Goal: Communication & Community: Answer question/provide support

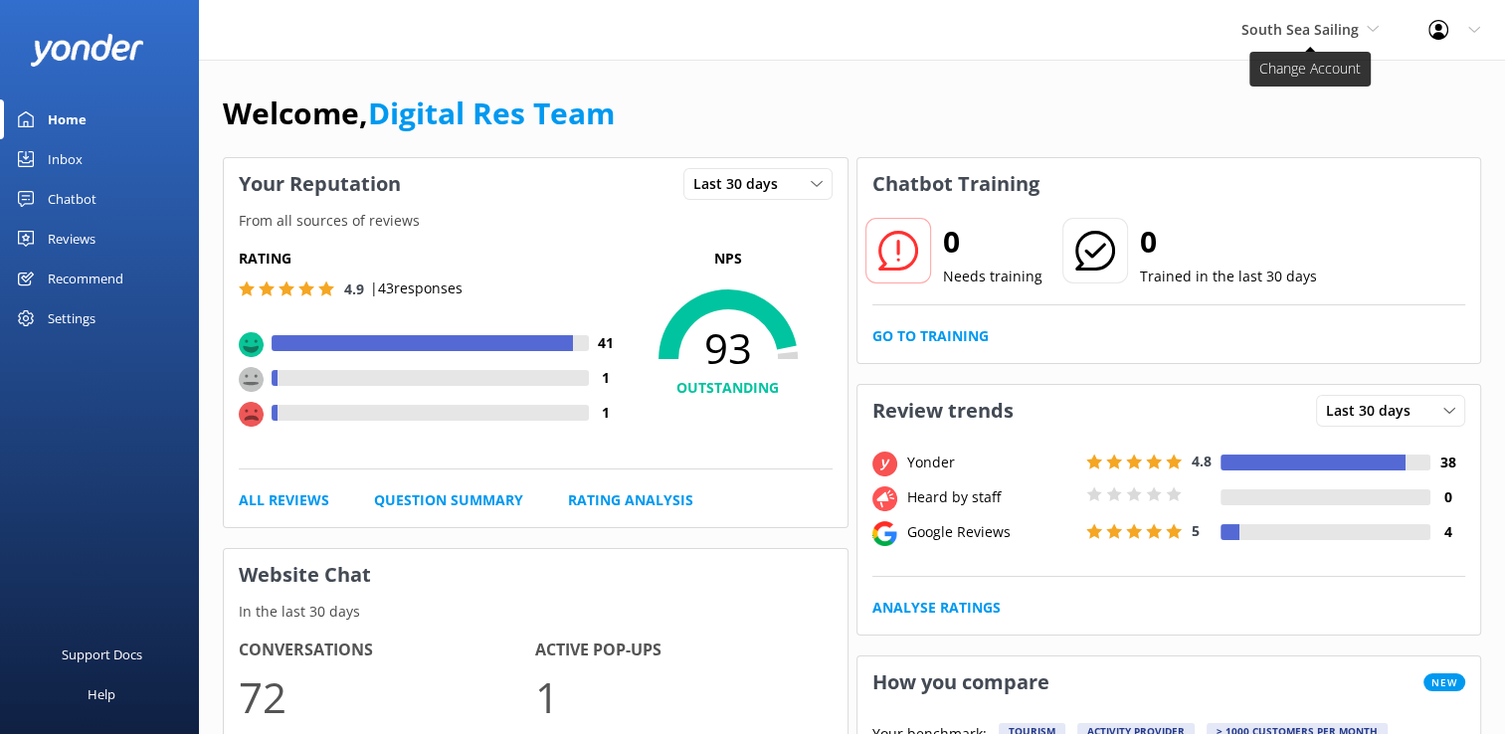
click at [1295, 33] on span "South Sea Sailing" at bounding box center [1299, 29] width 117 height 19
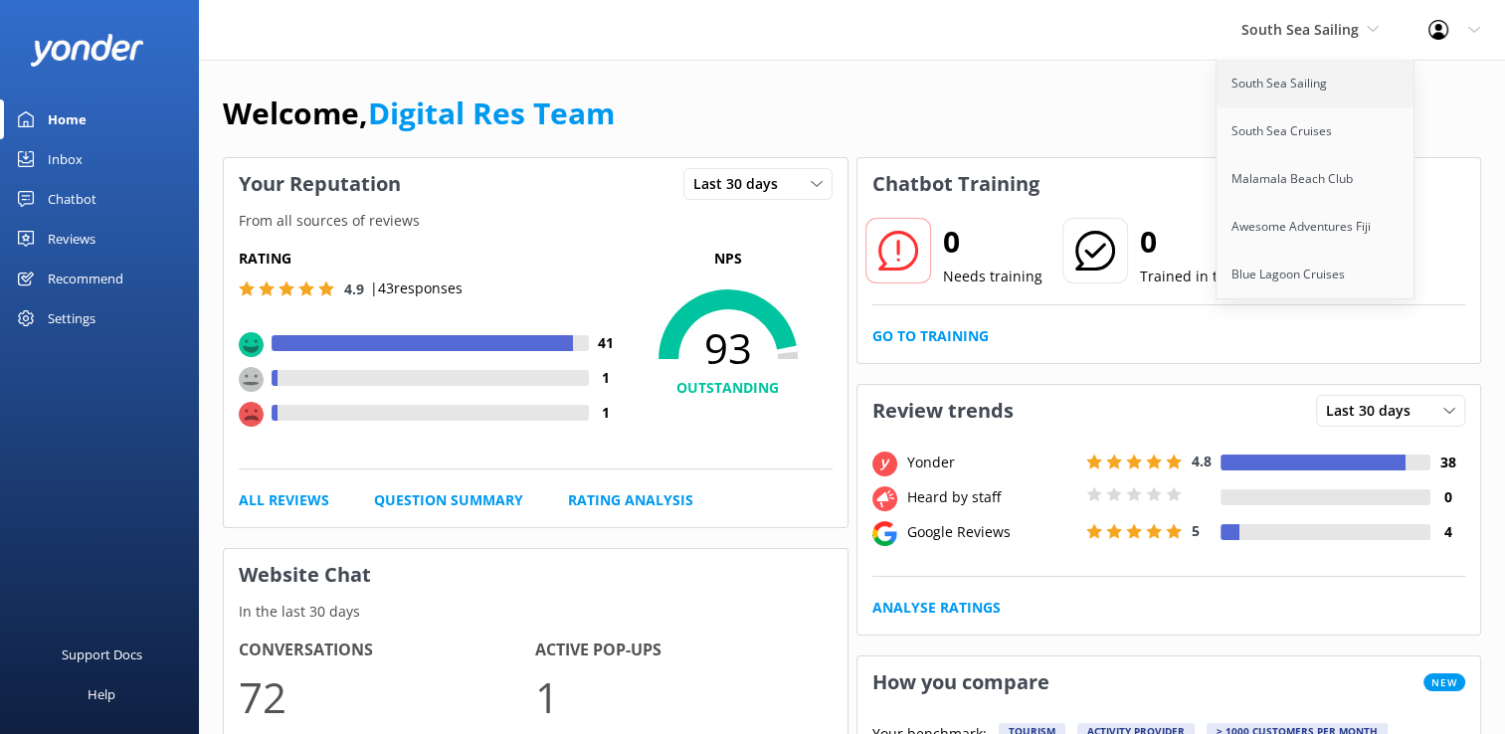
click at [1301, 74] on link "South Sea Sailing" at bounding box center [1315, 84] width 199 height 48
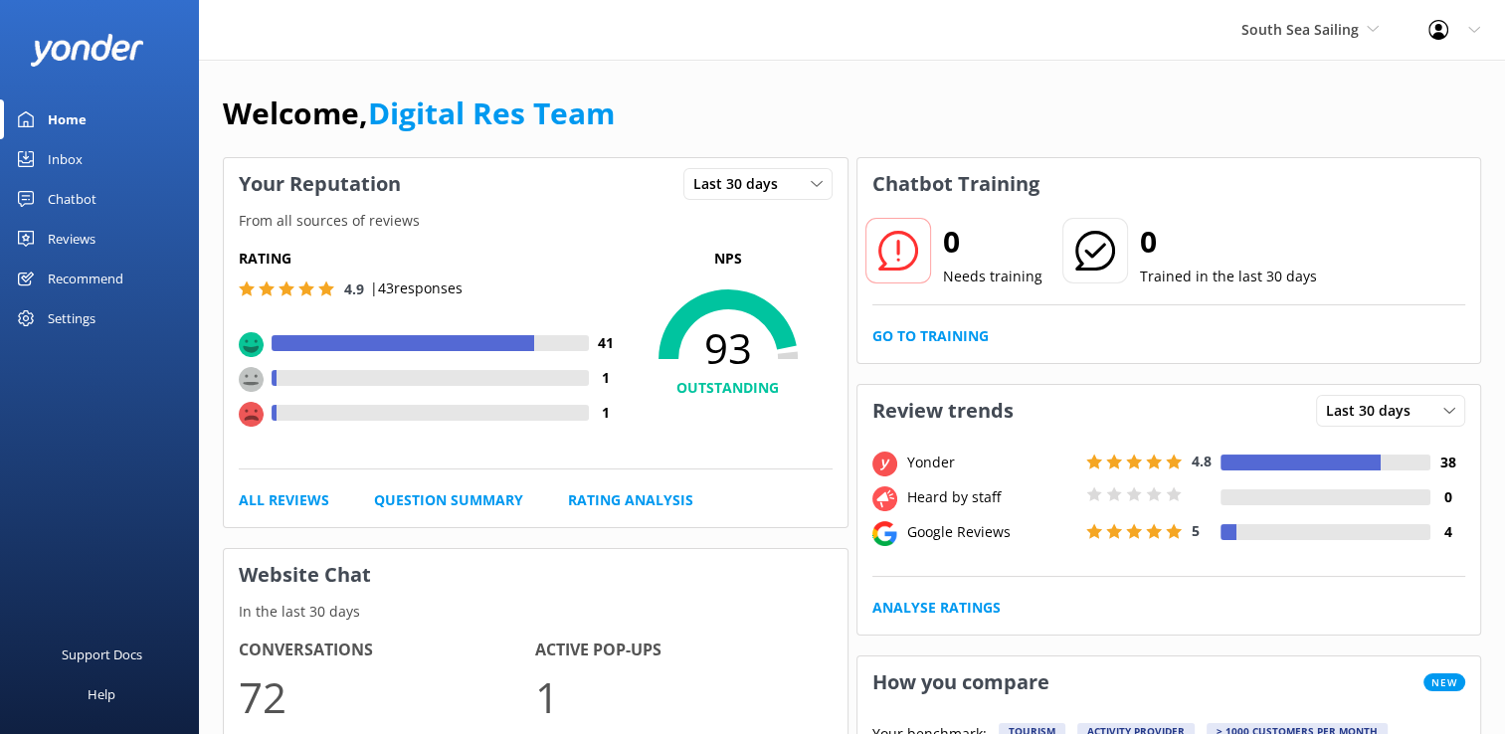
click at [73, 155] on div "Inbox" at bounding box center [65, 159] width 35 height 40
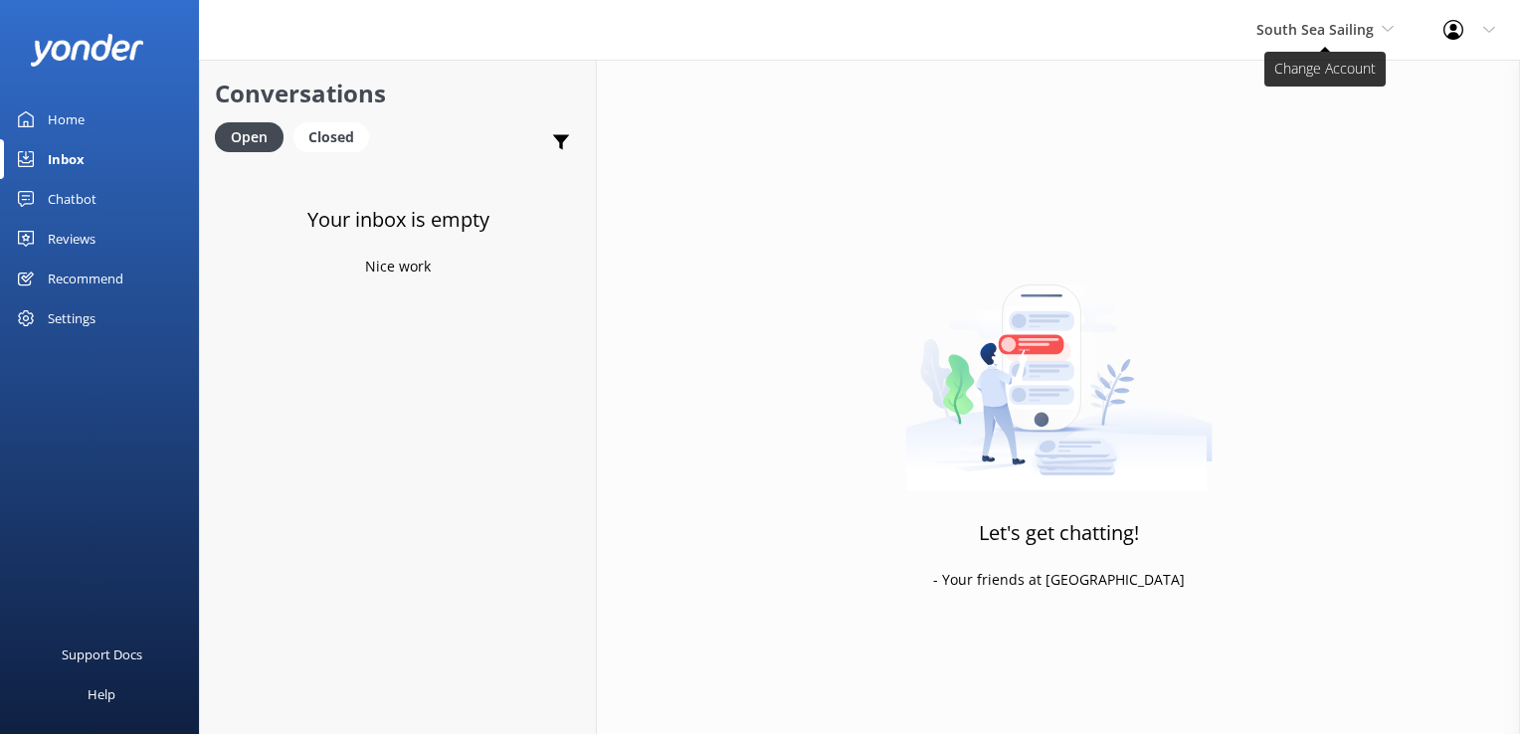
click at [1265, 28] on span "South Sea Sailing" at bounding box center [1314, 29] width 117 height 19
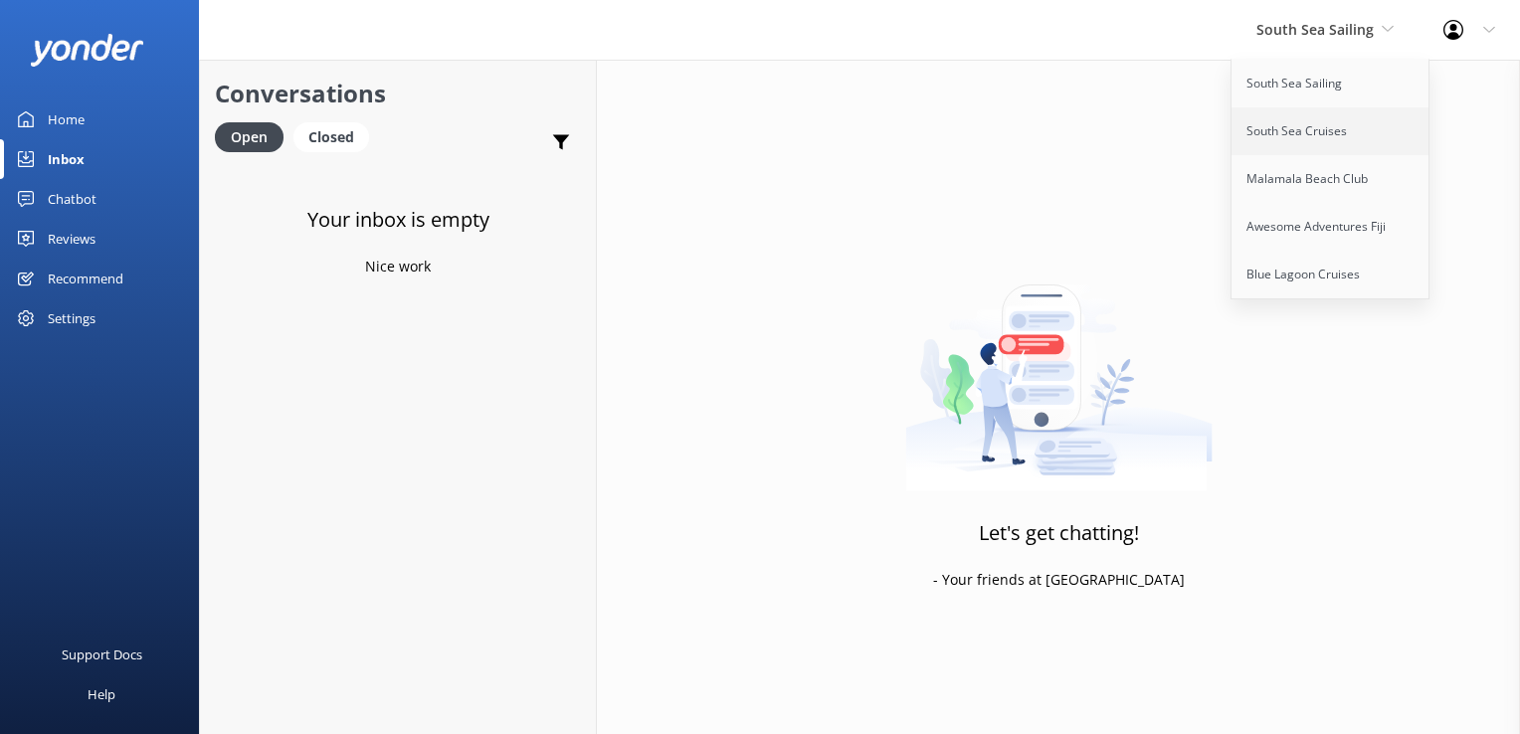
click at [1288, 134] on link "South Sea Cruises" at bounding box center [1330, 131] width 199 height 48
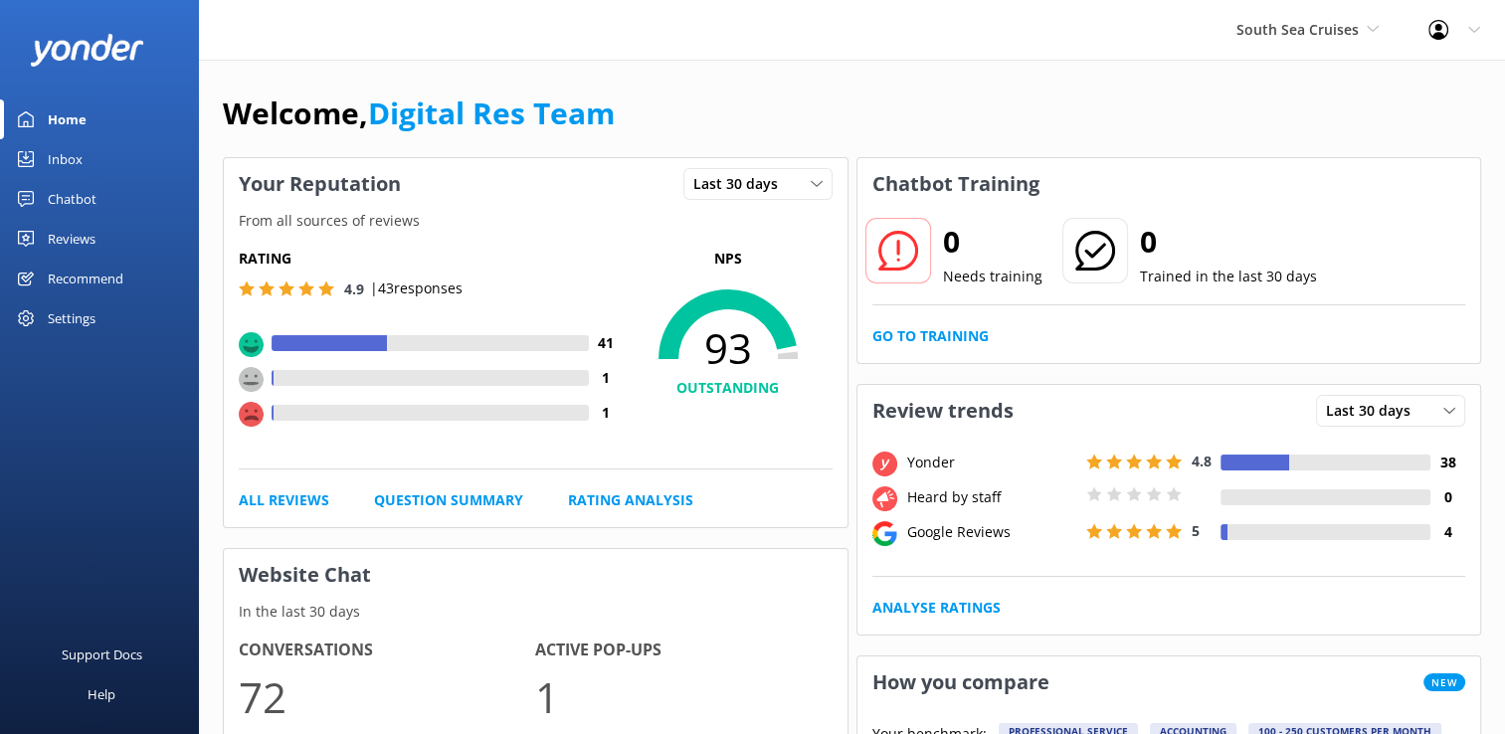
click at [100, 173] on link "Inbox" at bounding box center [99, 159] width 199 height 40
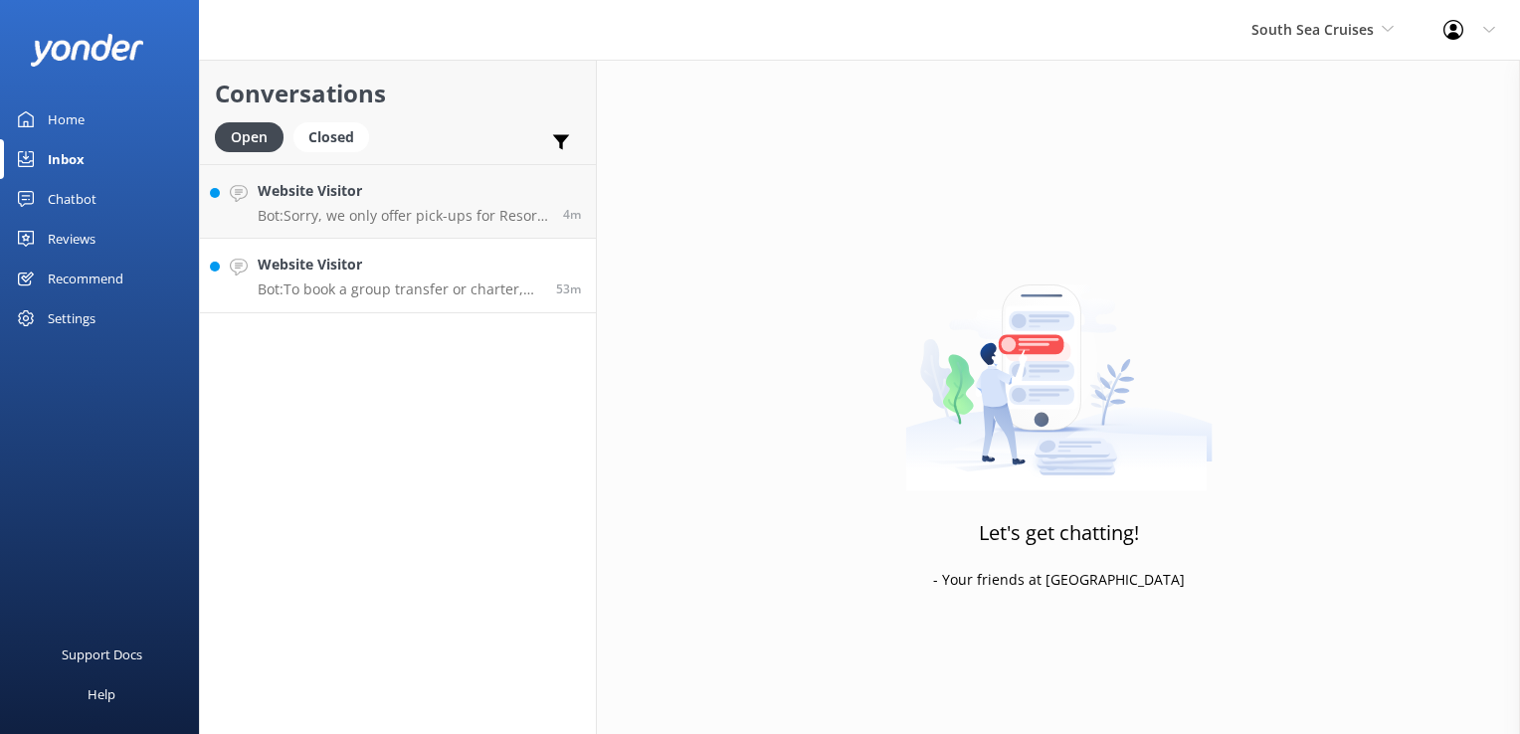
click at [372, 290] on p "Bot: To book a group transfer or charter, please email your enquiry to [EMAIL_A…" at bounding box center [399, 289] width 283 height 18
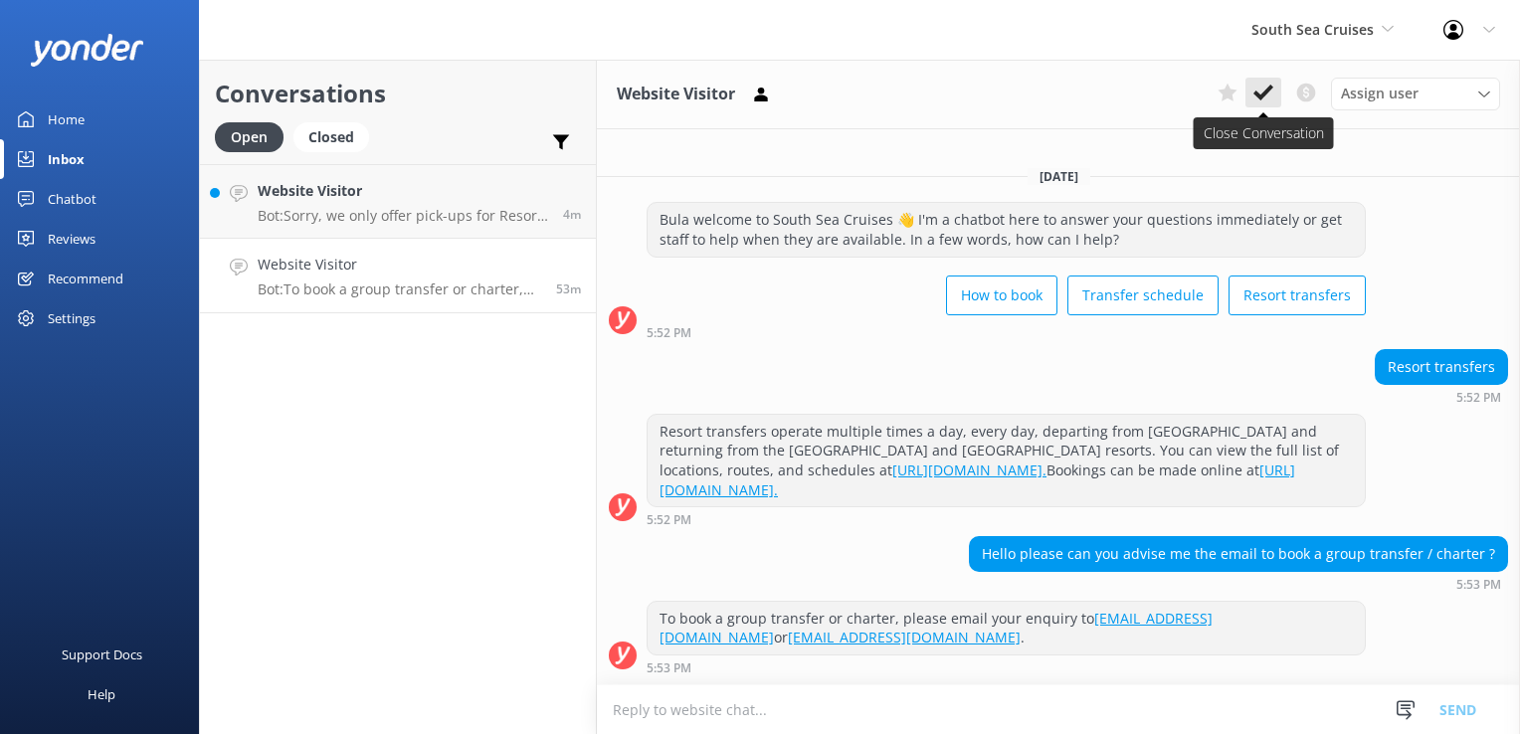
click at [1270, 96] on icon at bounding box center [1263, 93] width 20 height 20
click at [438, 213] on p "Bot: Sorry, we only offer pick-ups for Resort Transfers from around the [GEOGRA…" at bounding box center [403, 216] width 290 height 18
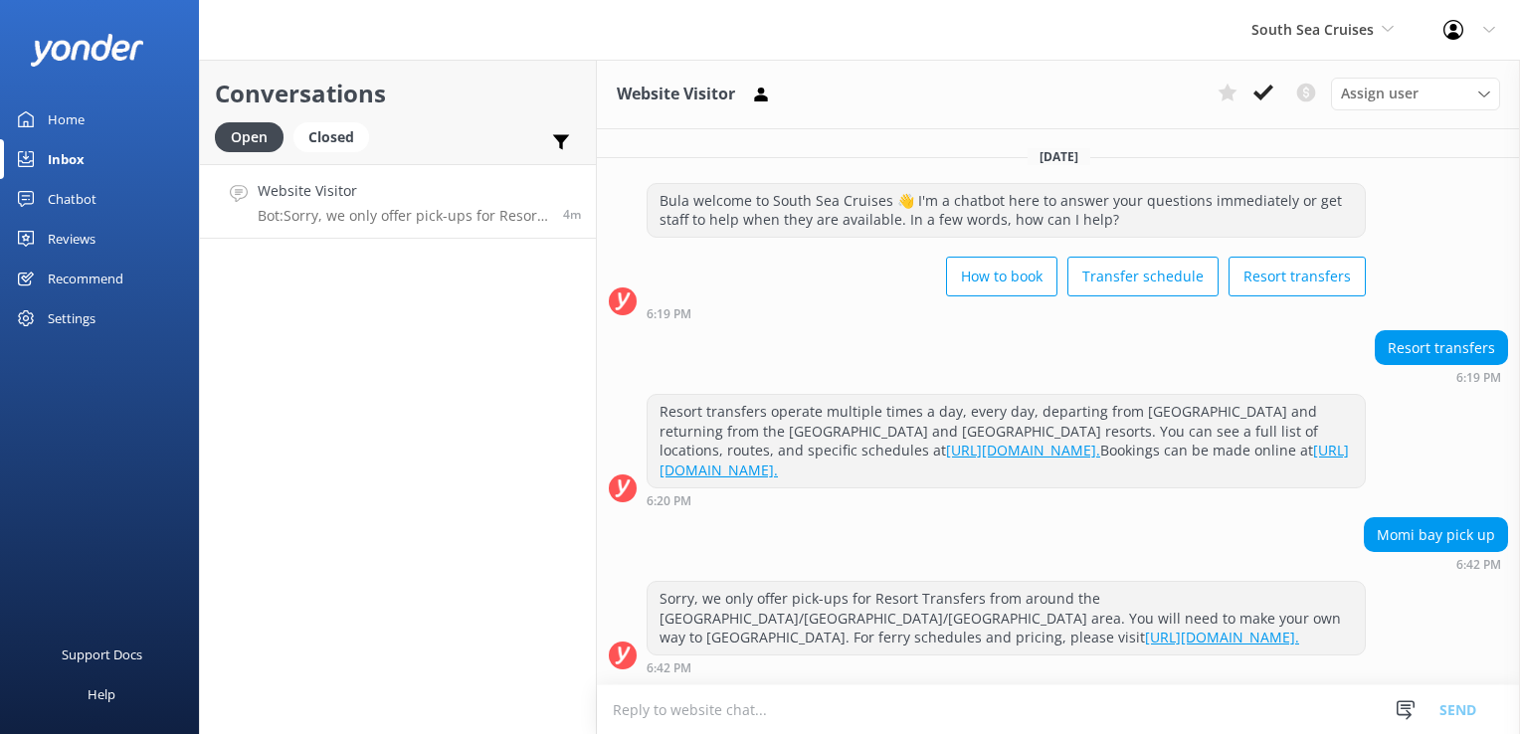
click at [986, 698] on textarea at bounding box center [1058, 709] width 923 height 49
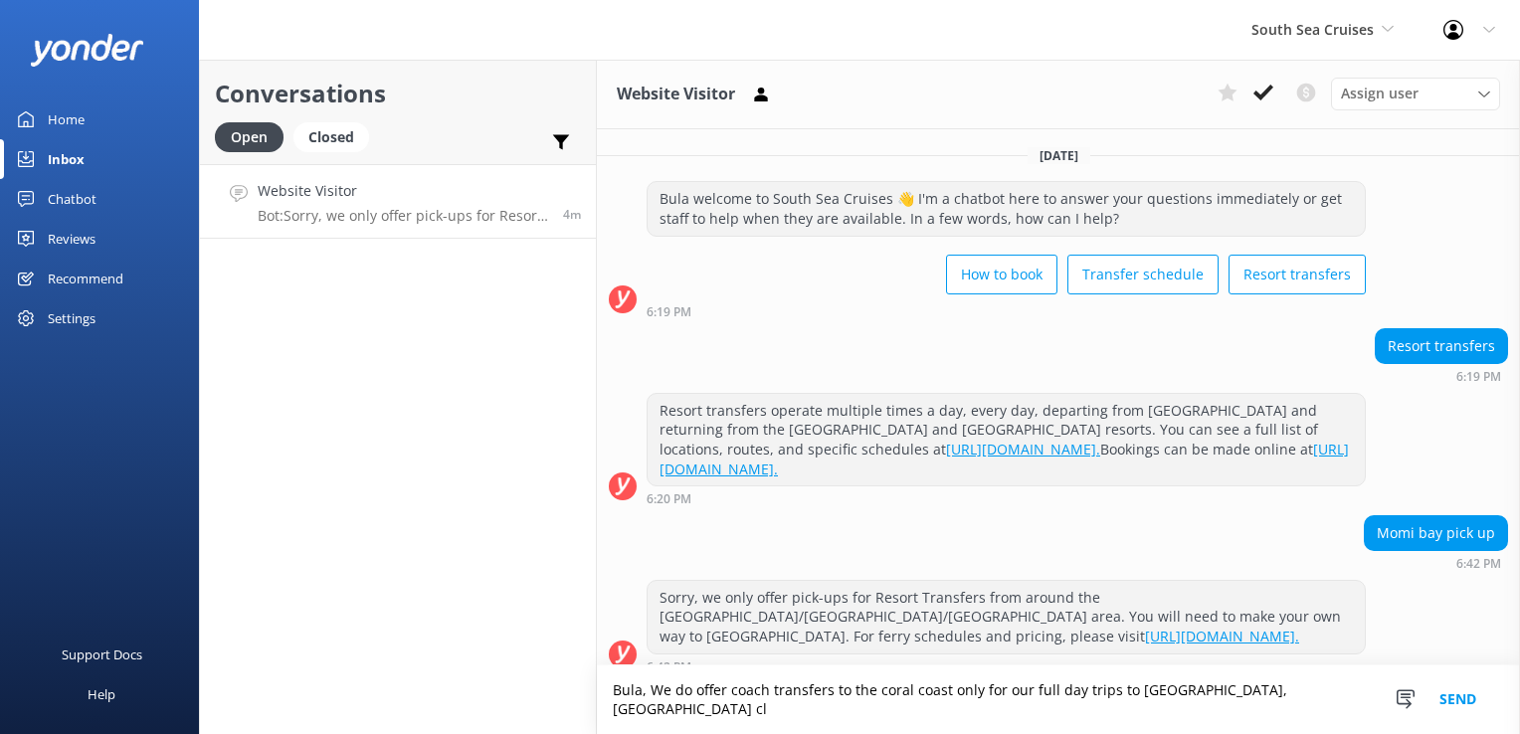
scroll to position [15, 0]
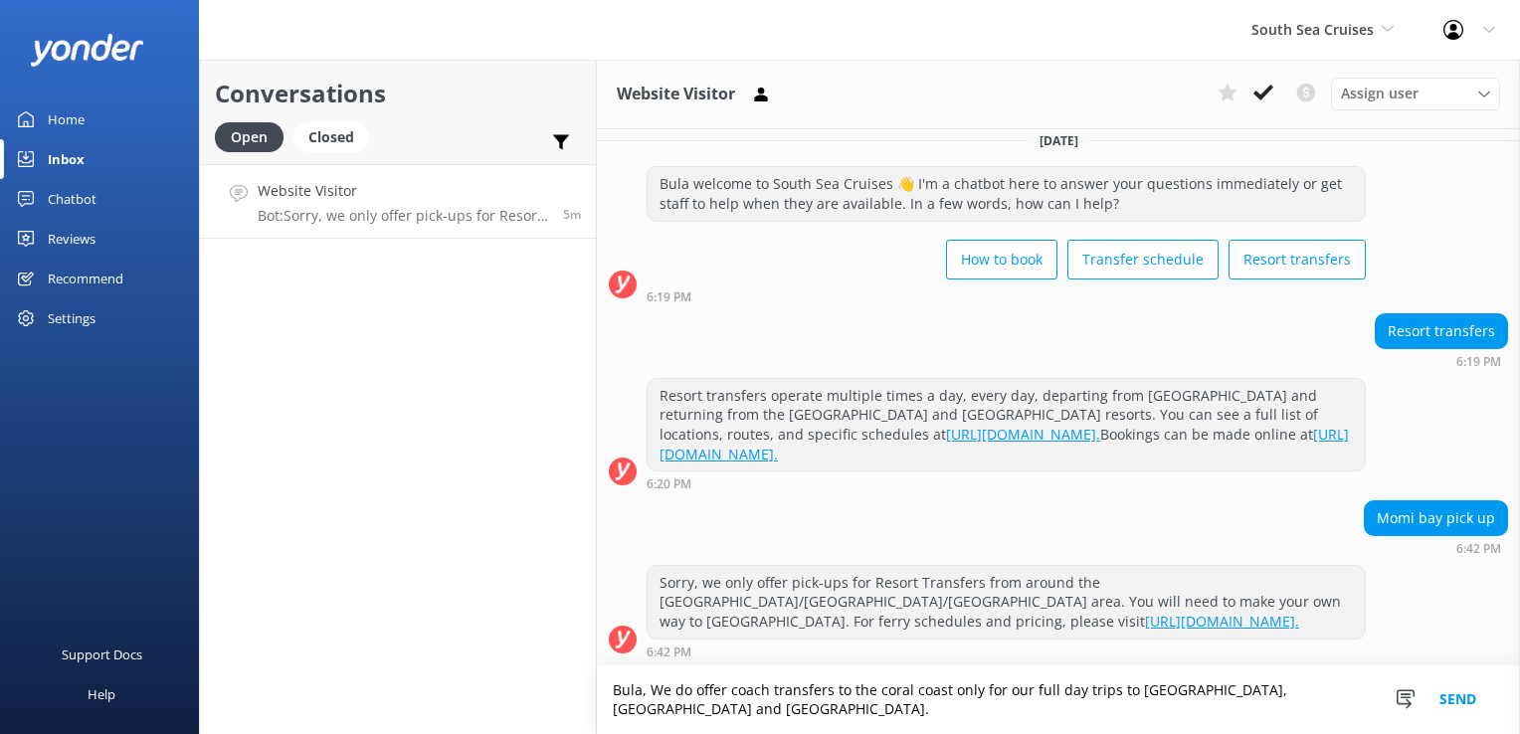
type textarea "Bula, We do offer coach transfers to the coral coast only for our full day trip…"
click at [1472, 705] on button "Send" at bounding box center [1457, 699] width 75 height 69
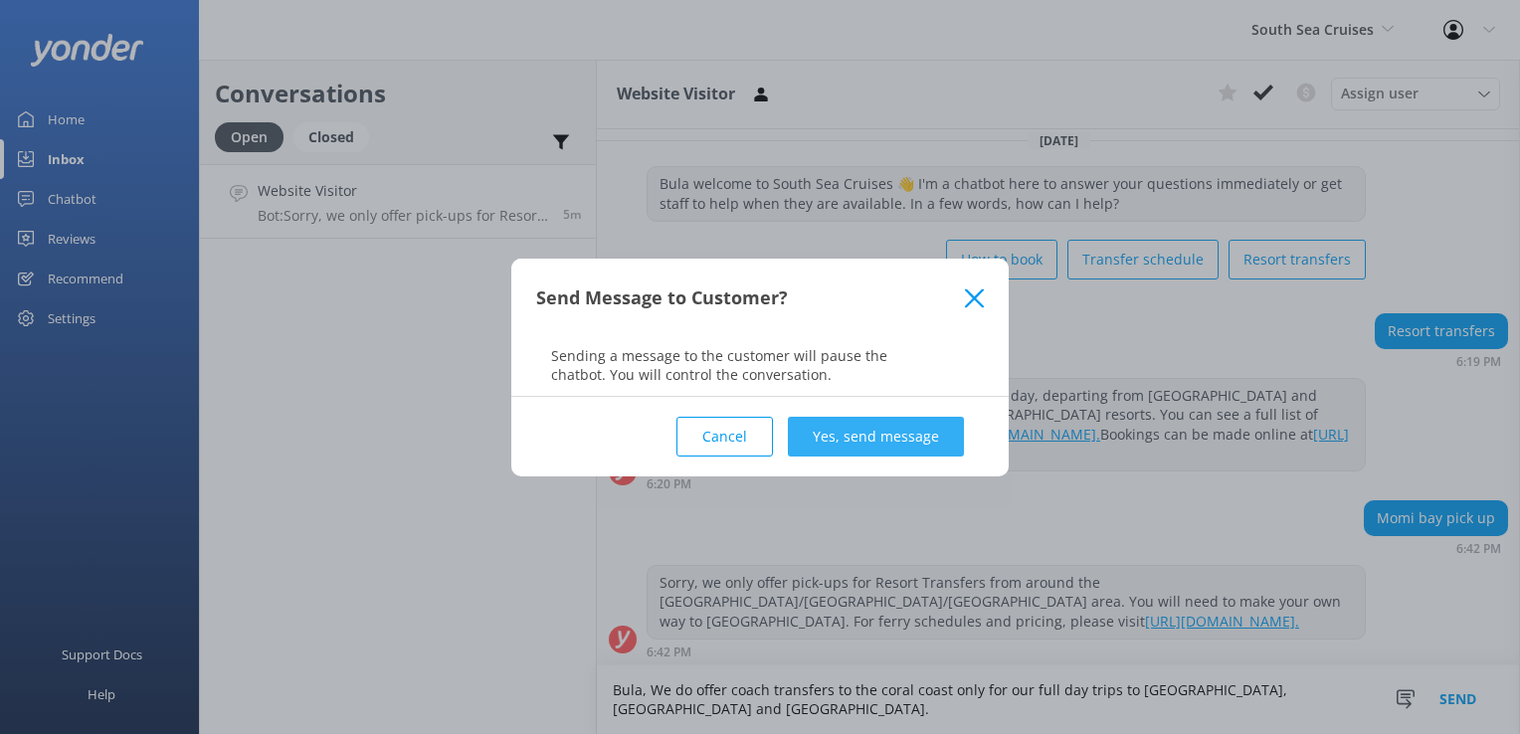
click at [899, 447] on button "Yes, send message" at bounding box center [876, 437] width 176 height 40
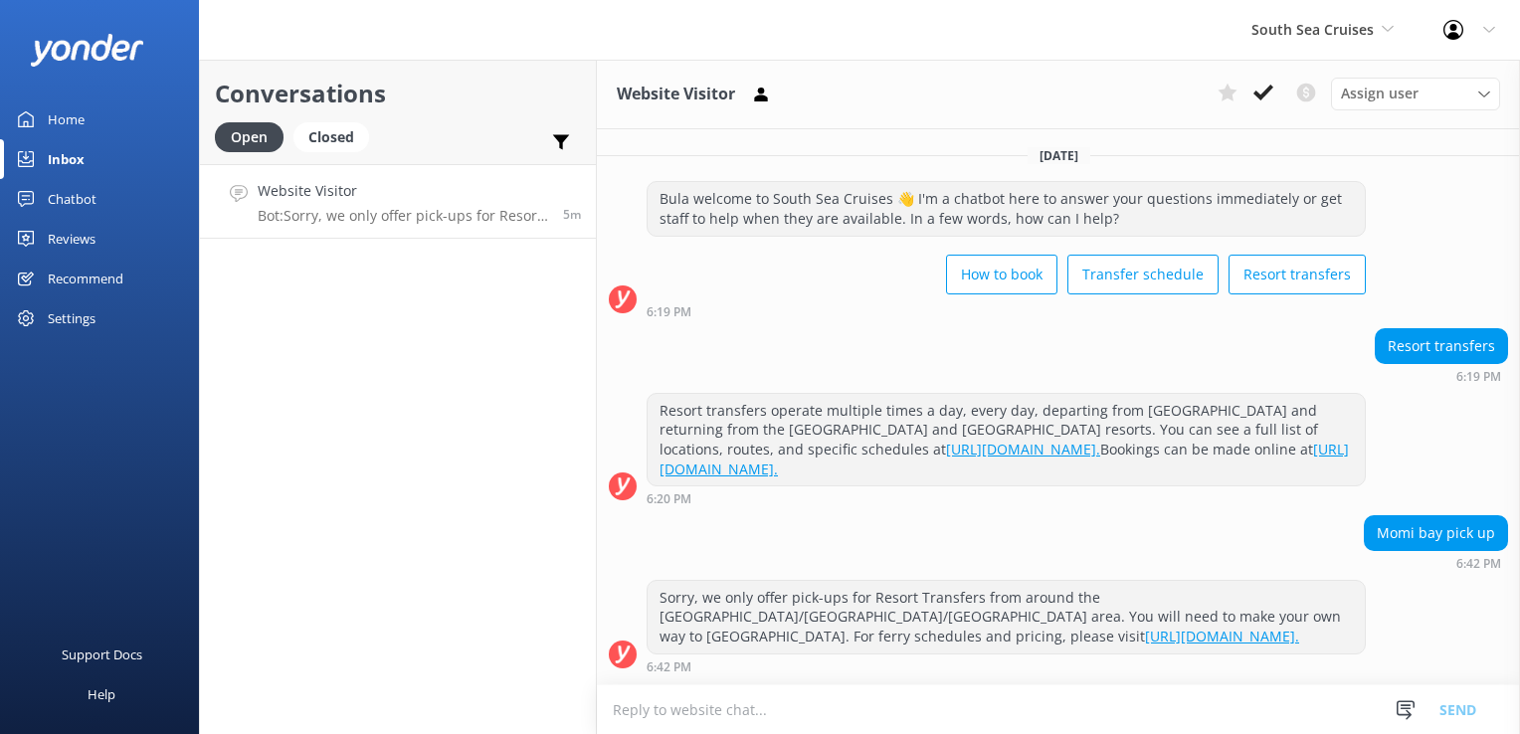
scroll to position [143, 0]
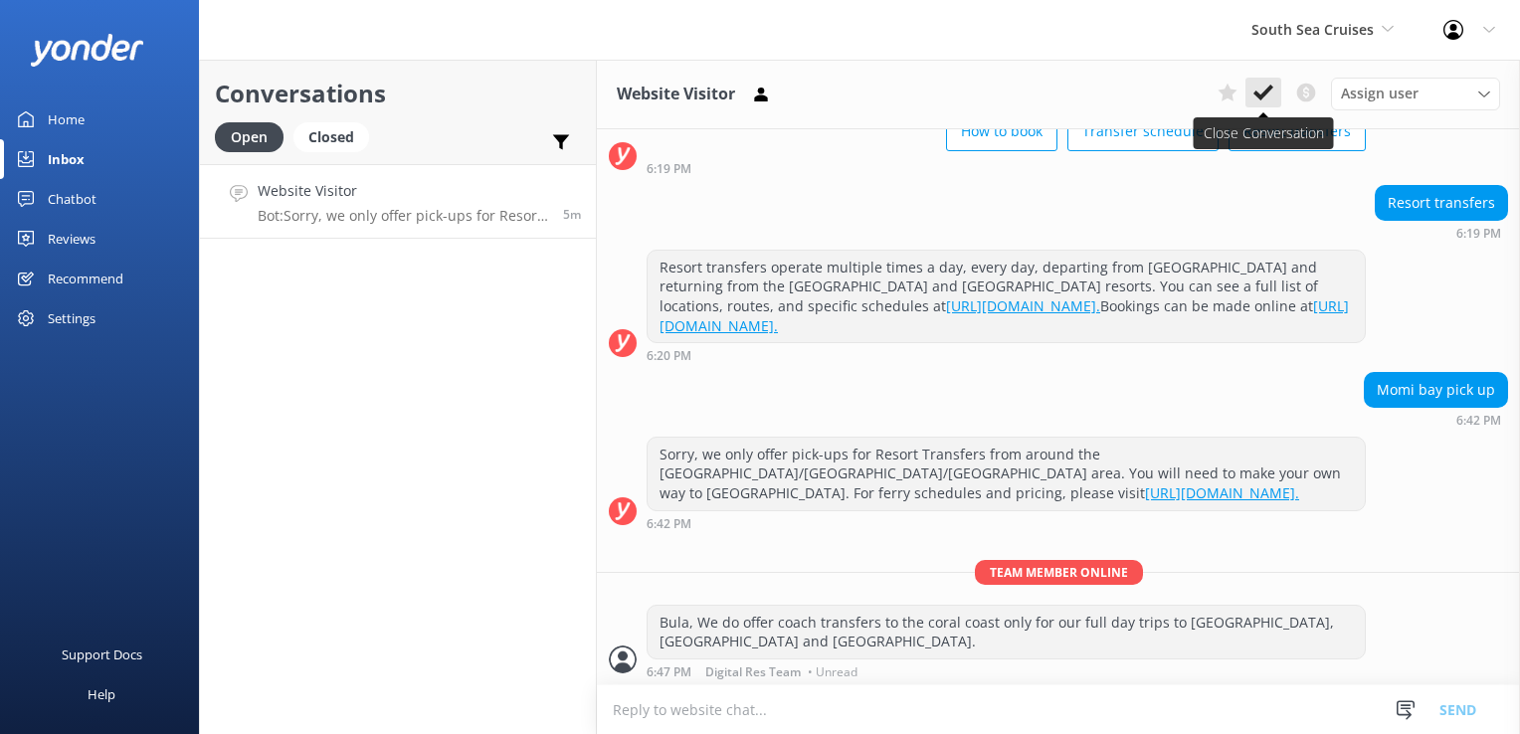
click at [1269, 103] on button at bounding box center [1263, 93] width 36 height 30
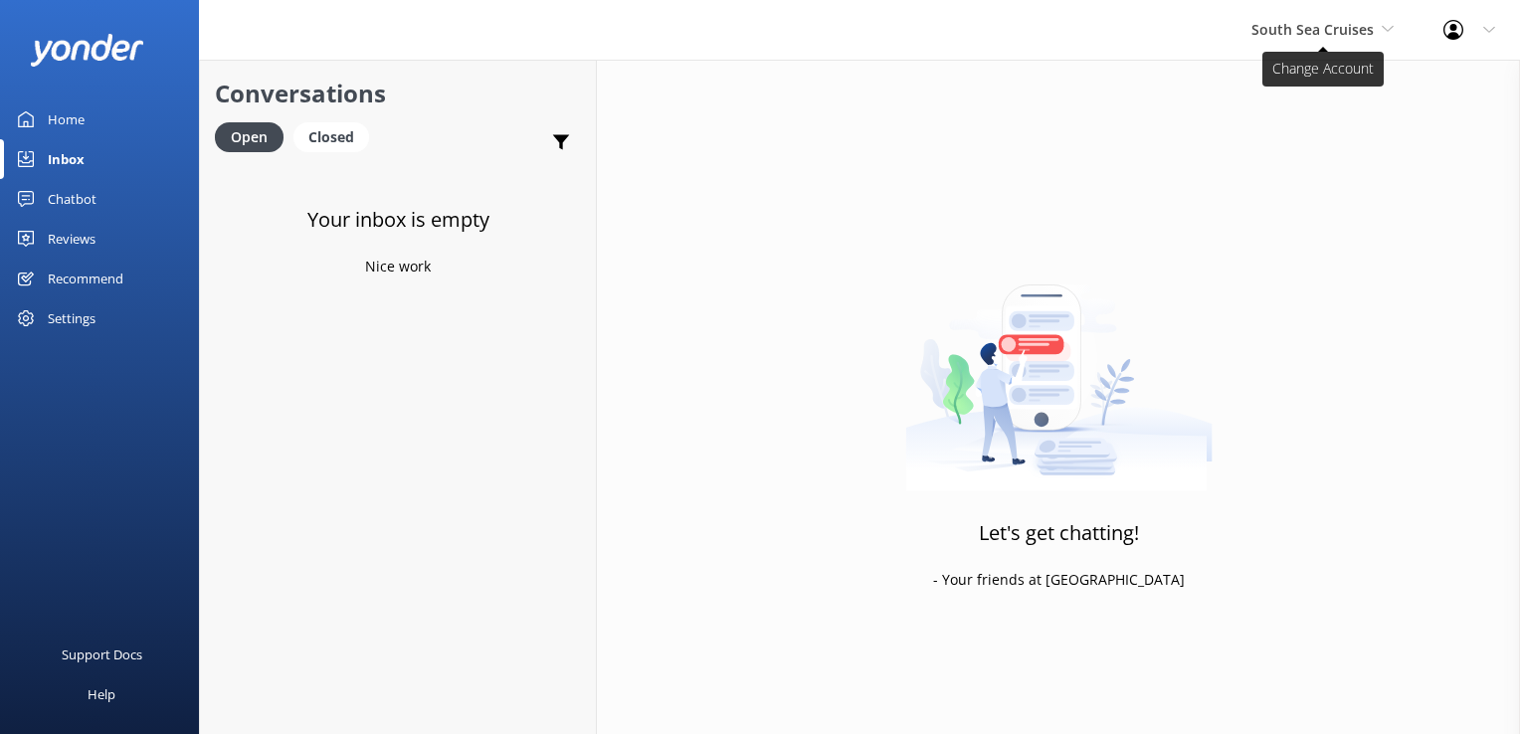
click at [1333, 36] on span "South Sea Cruises" at bounding box center [1312, 29] width 122 height 19
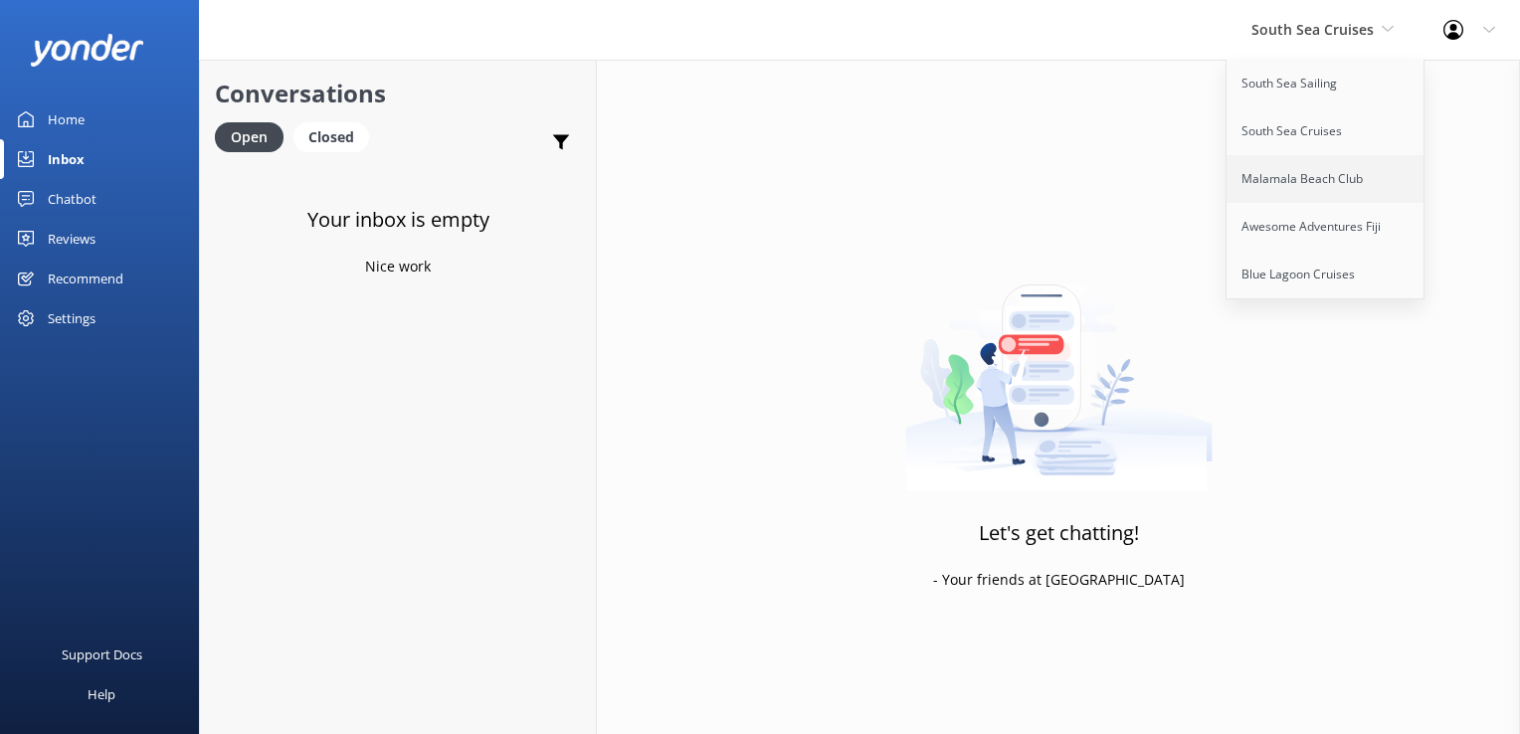
click at [1340, 181] on link "Malamala Beach Club" at bounding box center [1325, 179] width 199 height 48
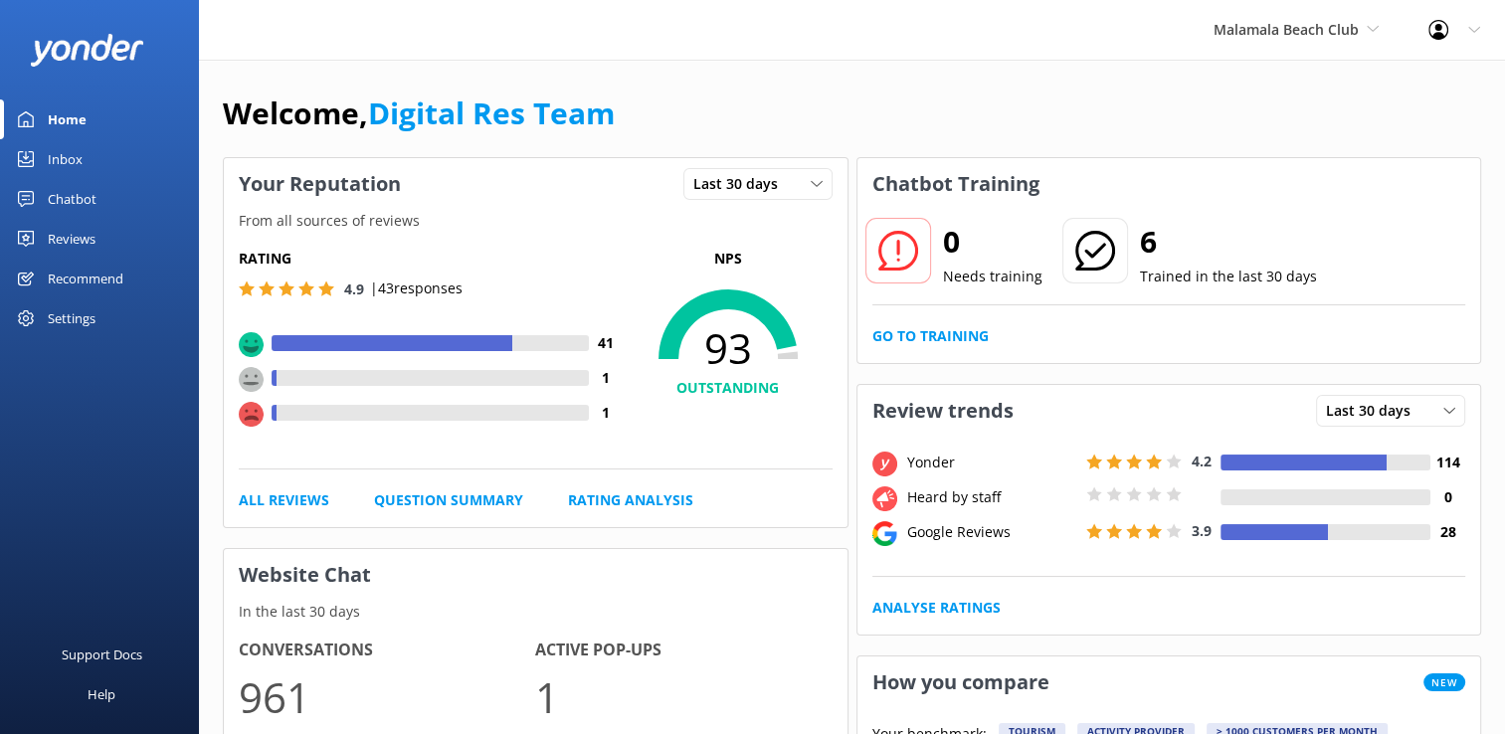
click at [90, 158] on link "Inbox" at bounding box center [99, 159] width 199 height 40
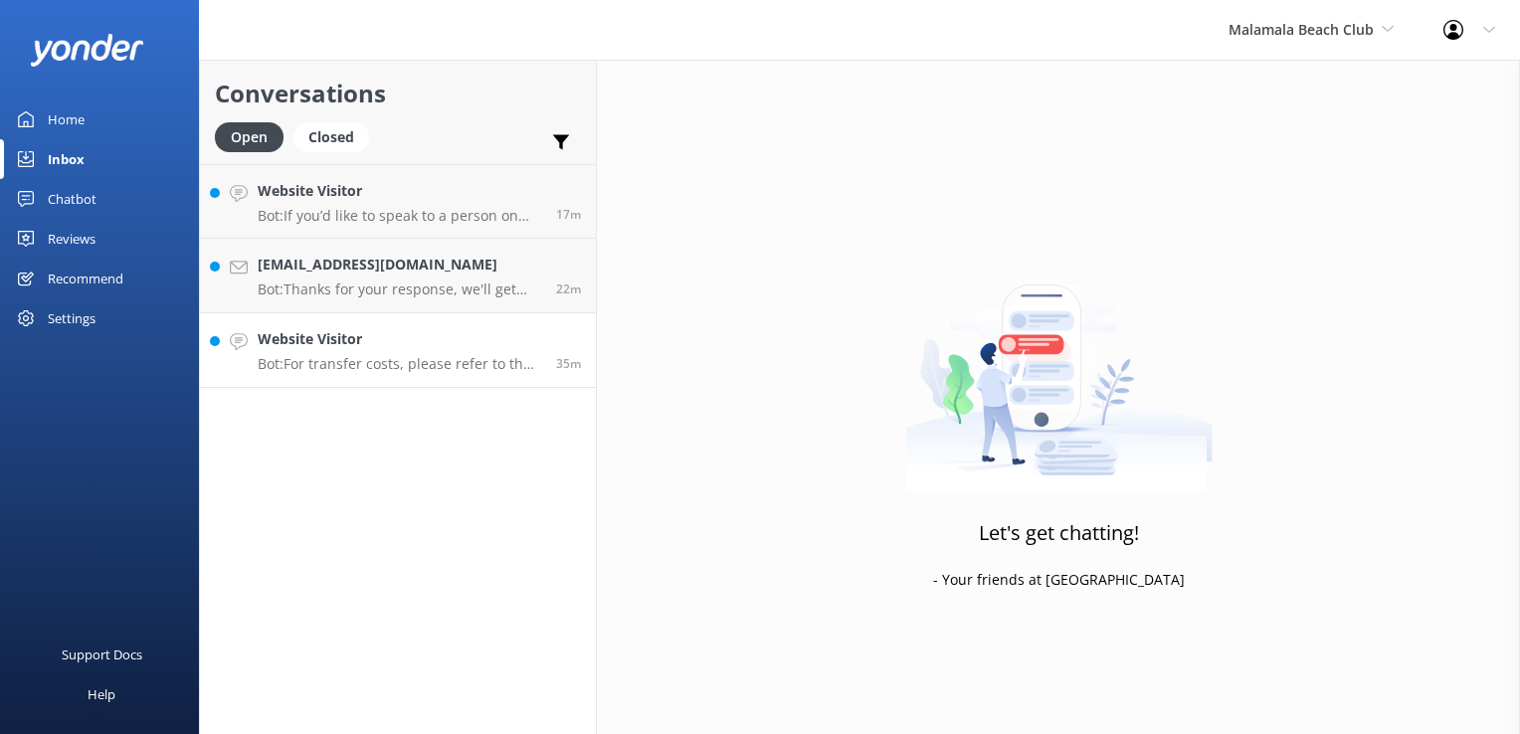
click at [370, 345] on h4 "Website Visitor" at bounding box center [399, 339] width 283 height 22
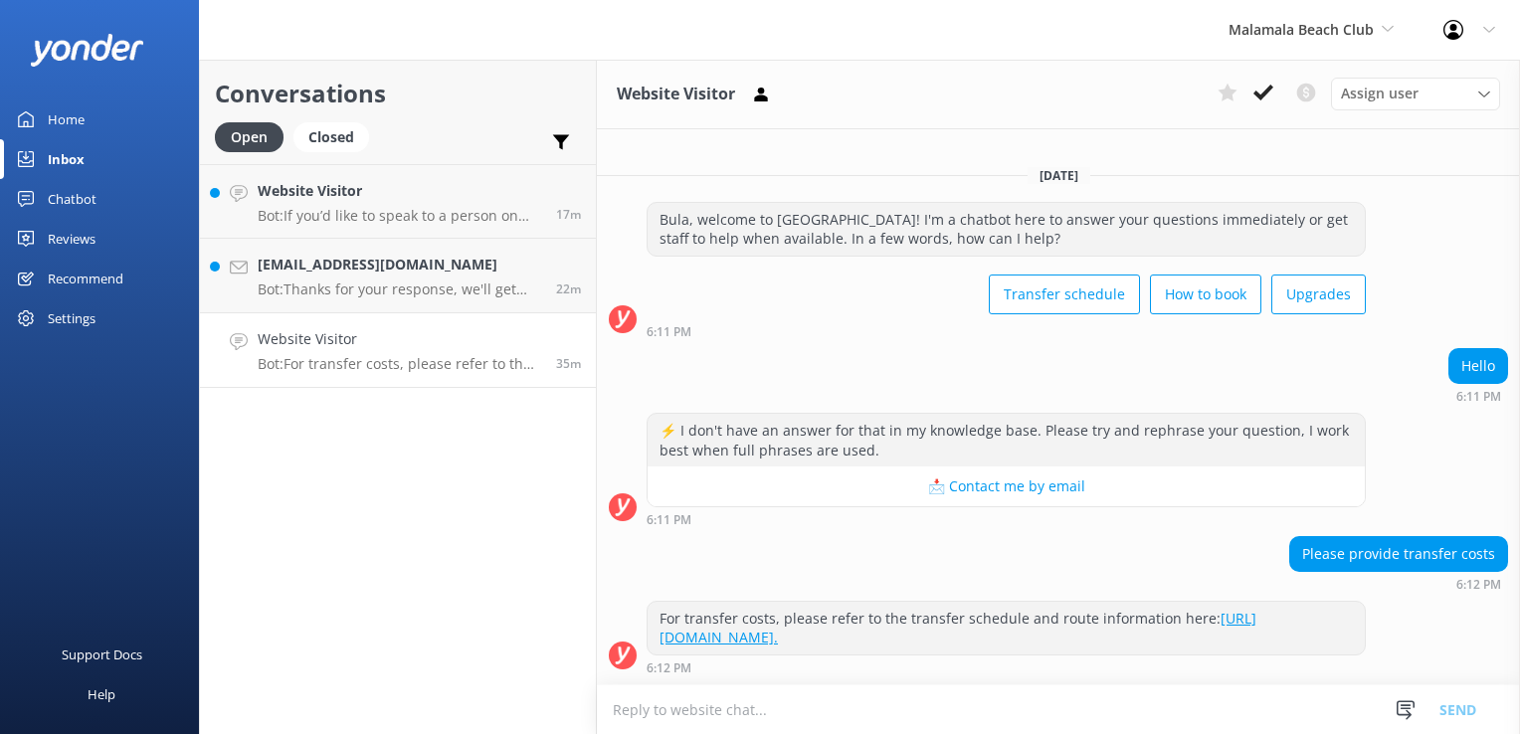
click at [943, 708] on textarea at bounding box center [1058, 709] width 923 height 49
click at [1276, 113] on div "Website Visitor Assign user [PERSON_NAME] [PERSON_NAME] Digital Res Team [PERSO…" at bounding box center [1058, 95] width 923 height 70
click at [1273, 103] on button at bounding box center [1263, 93] width 36 height 30
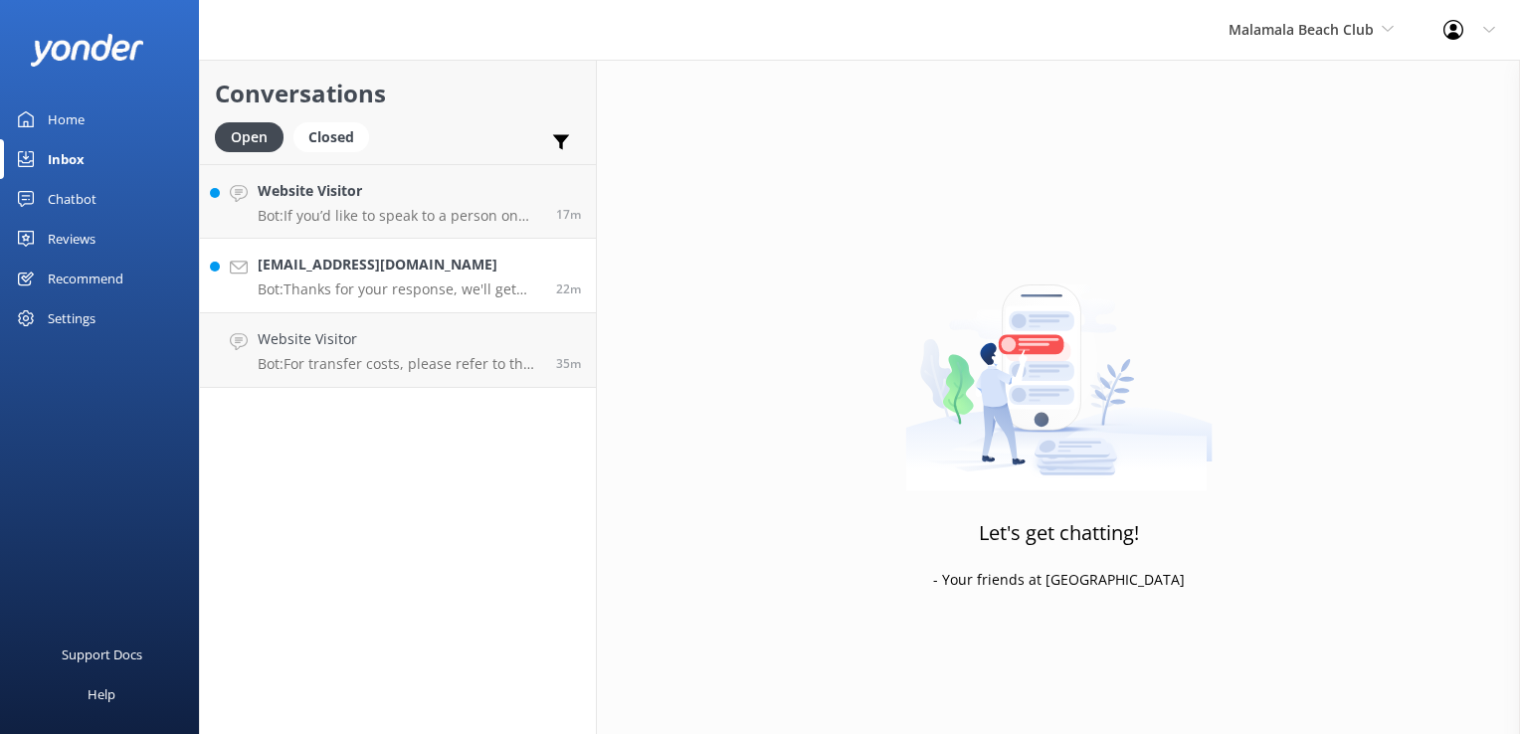
click at [454, 297] on p "Bot: Thanks for your response, we'll get back to you as soon as we can during o…" at bounding box center [399, 289] width 283 height 18
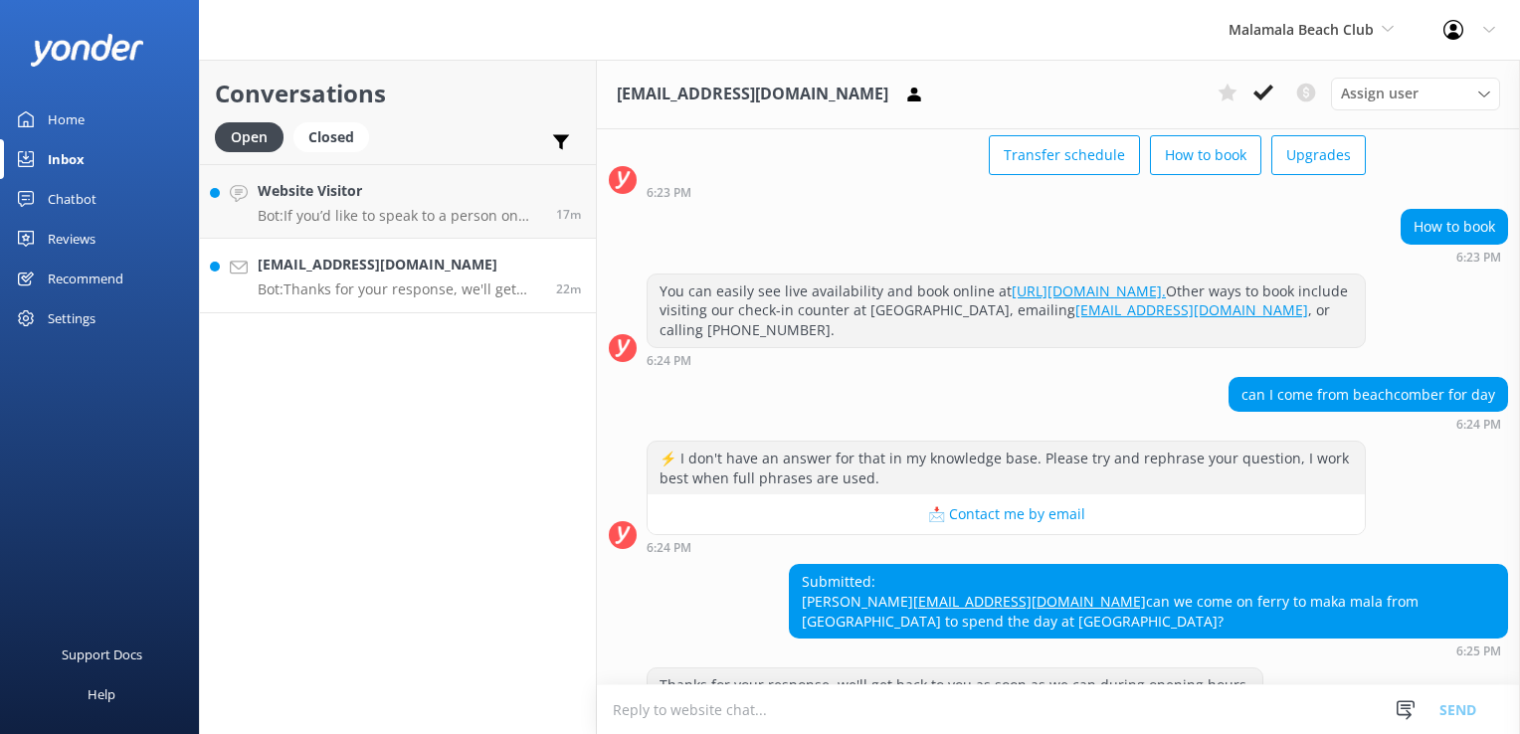
scroll to position [182, 0]
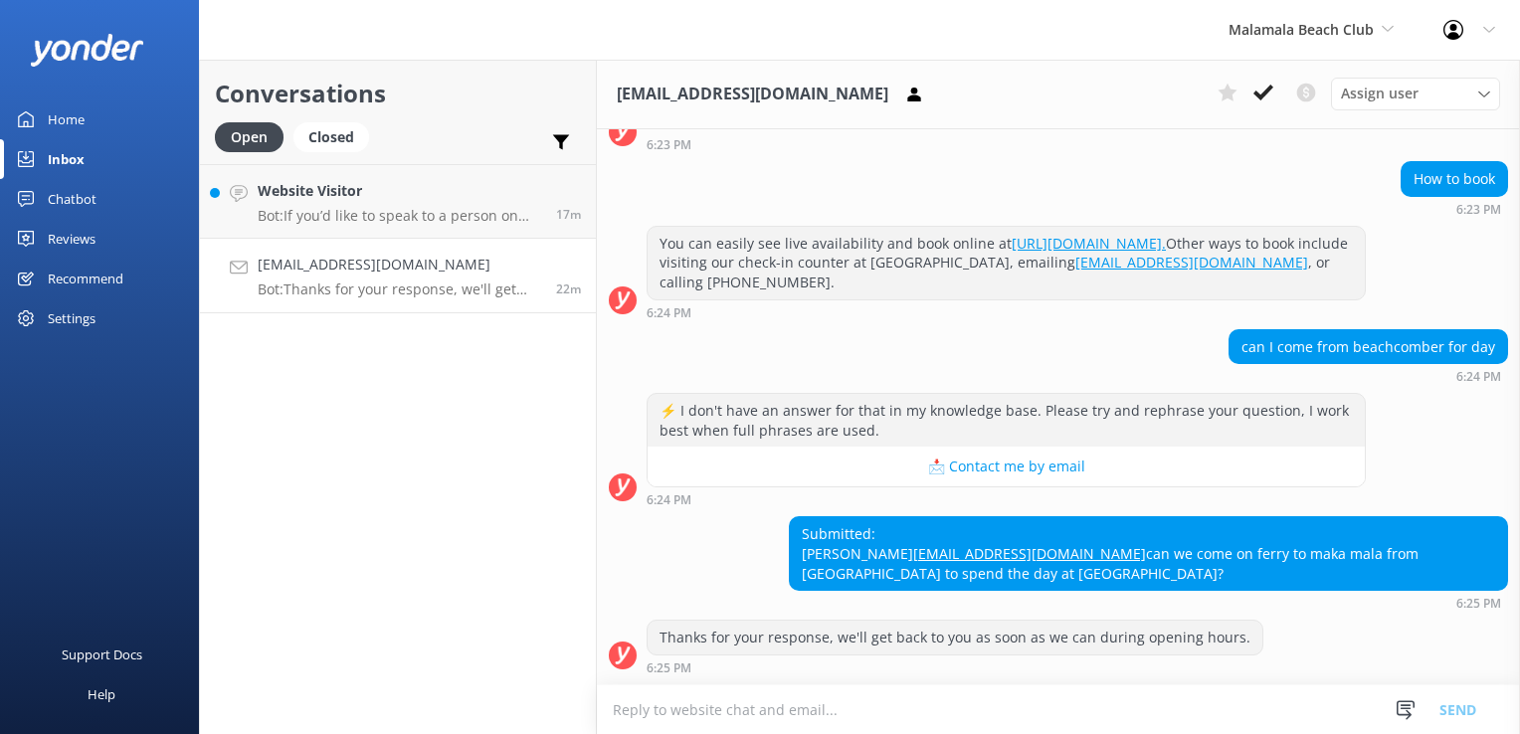
click at [1023, 714] on textarea at bounding box center [1058, 709] width 923 height 49
type textarea "p"
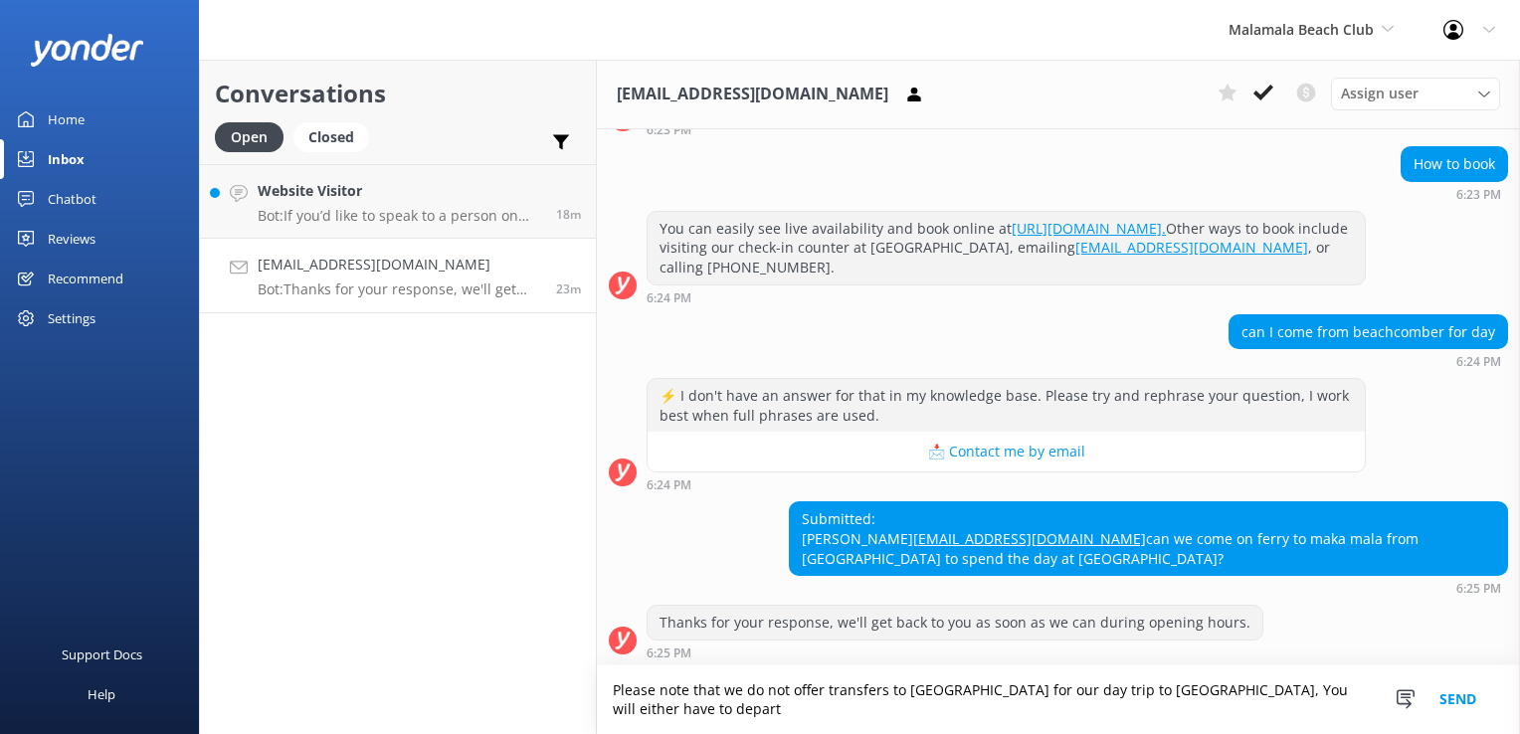
scroll to position [202, 0]
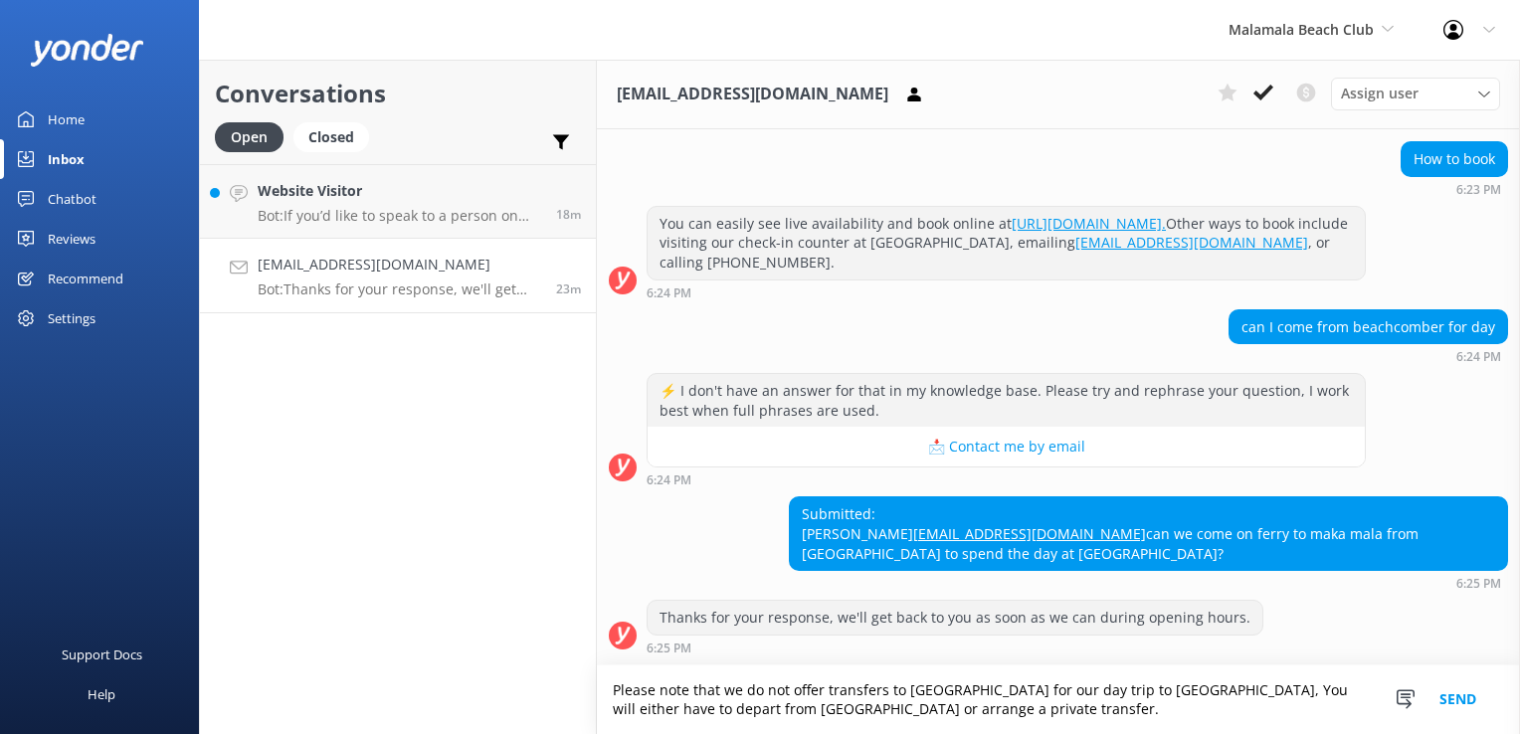
type textarea "Please note that we do not offer transfers to [GEOGRAPHIC_DATA] for our day tri…"
click at [1458, 699] on button "Send" at bounding box center [1457, 699] width 75 height 69
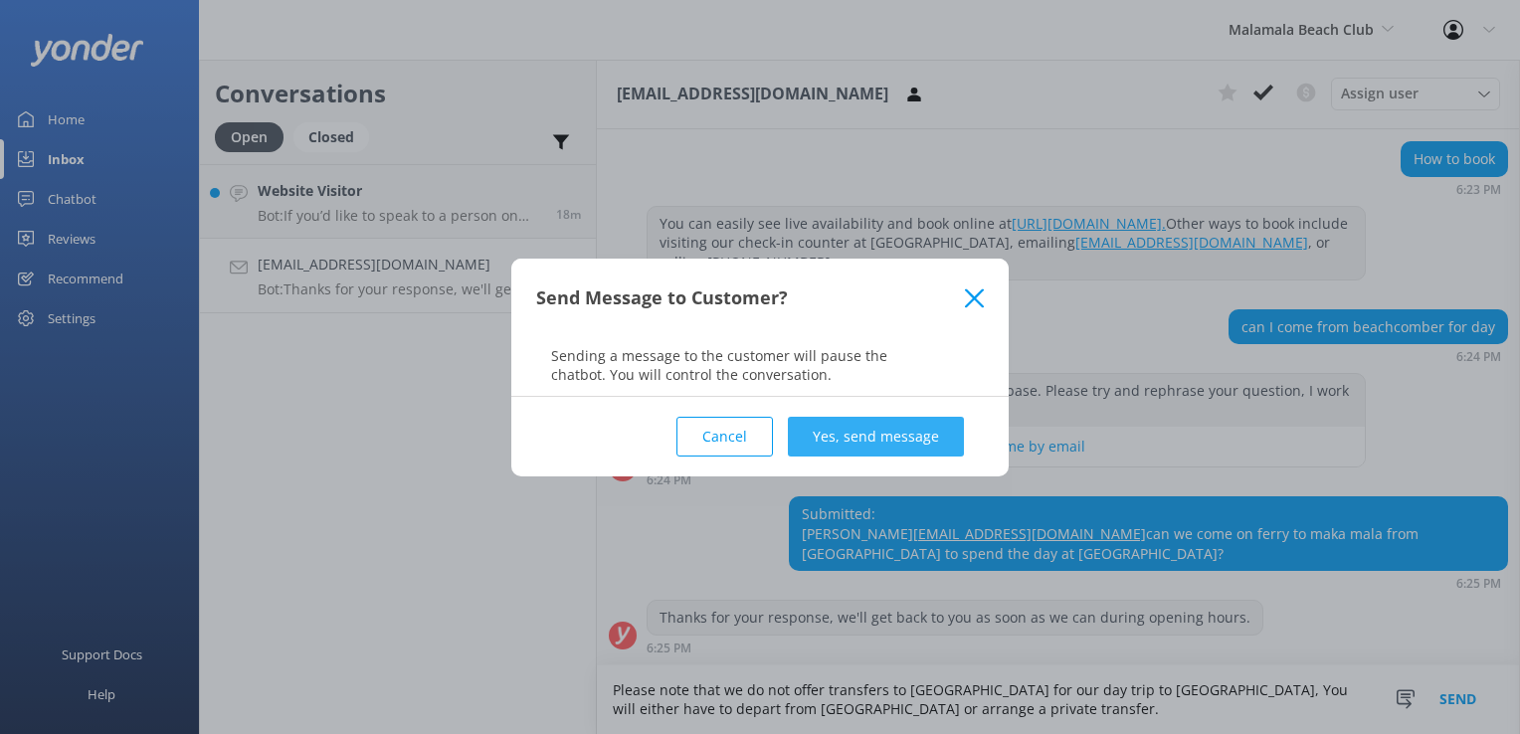
click at [871, 436] on button "Yes, send message" at bounding box center [876, 437] width 176 height 40
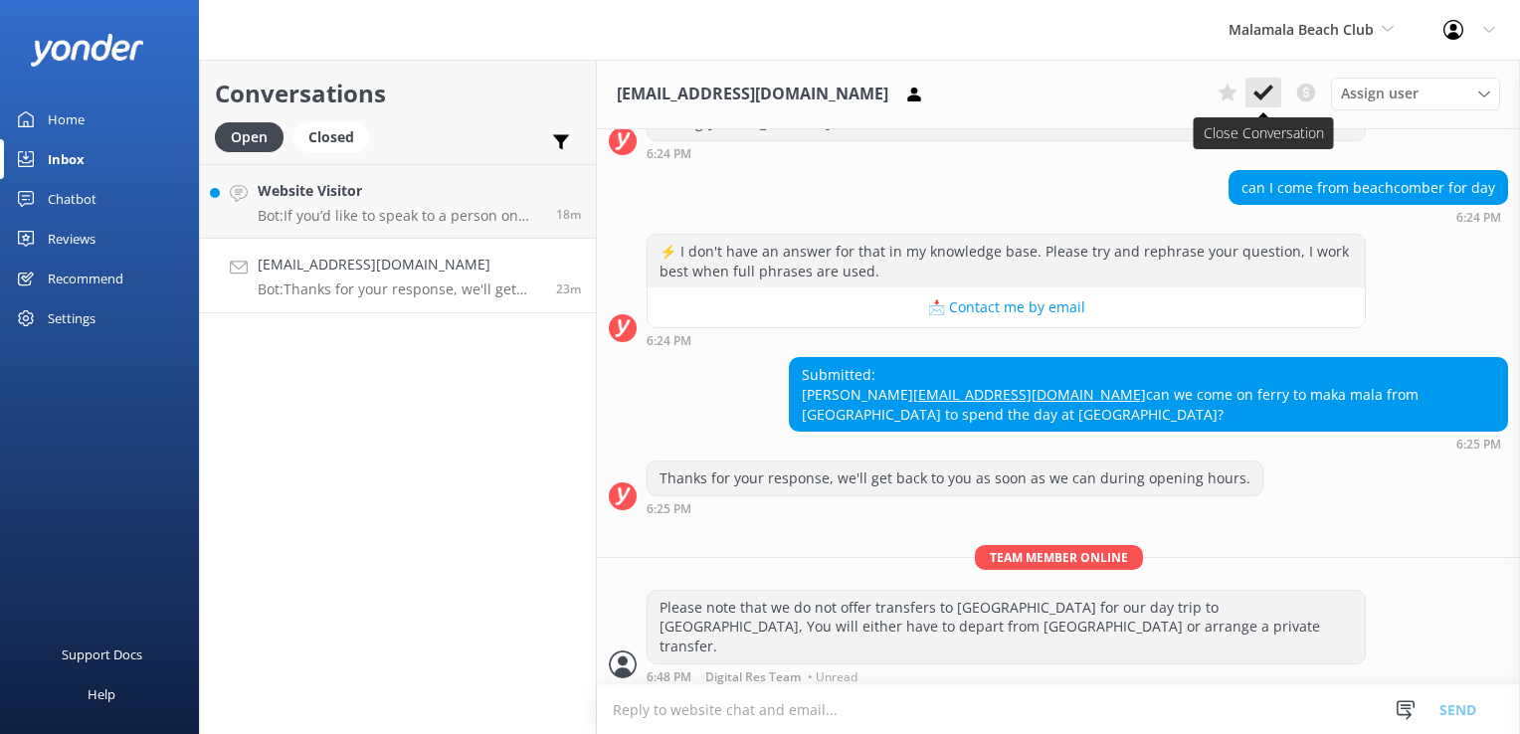
click at [1271, 96] on icon at bounding box center [1263, 93] width 20 height 20
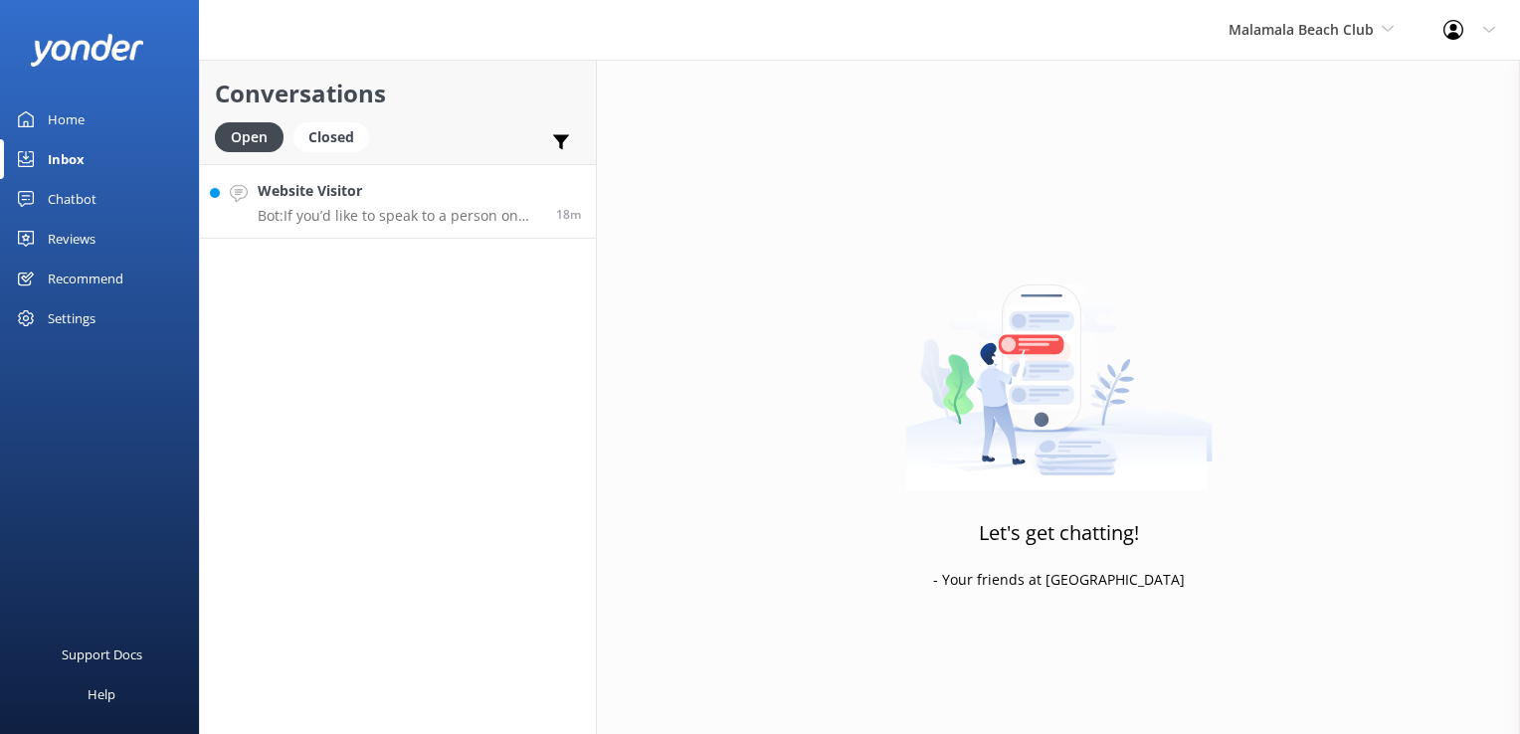
click at [407, 217] on p "Bot: If you’d like to speak to a person on the Malamala Beach Club team, please…" at bounding box center [399, 216] width 283 height 18
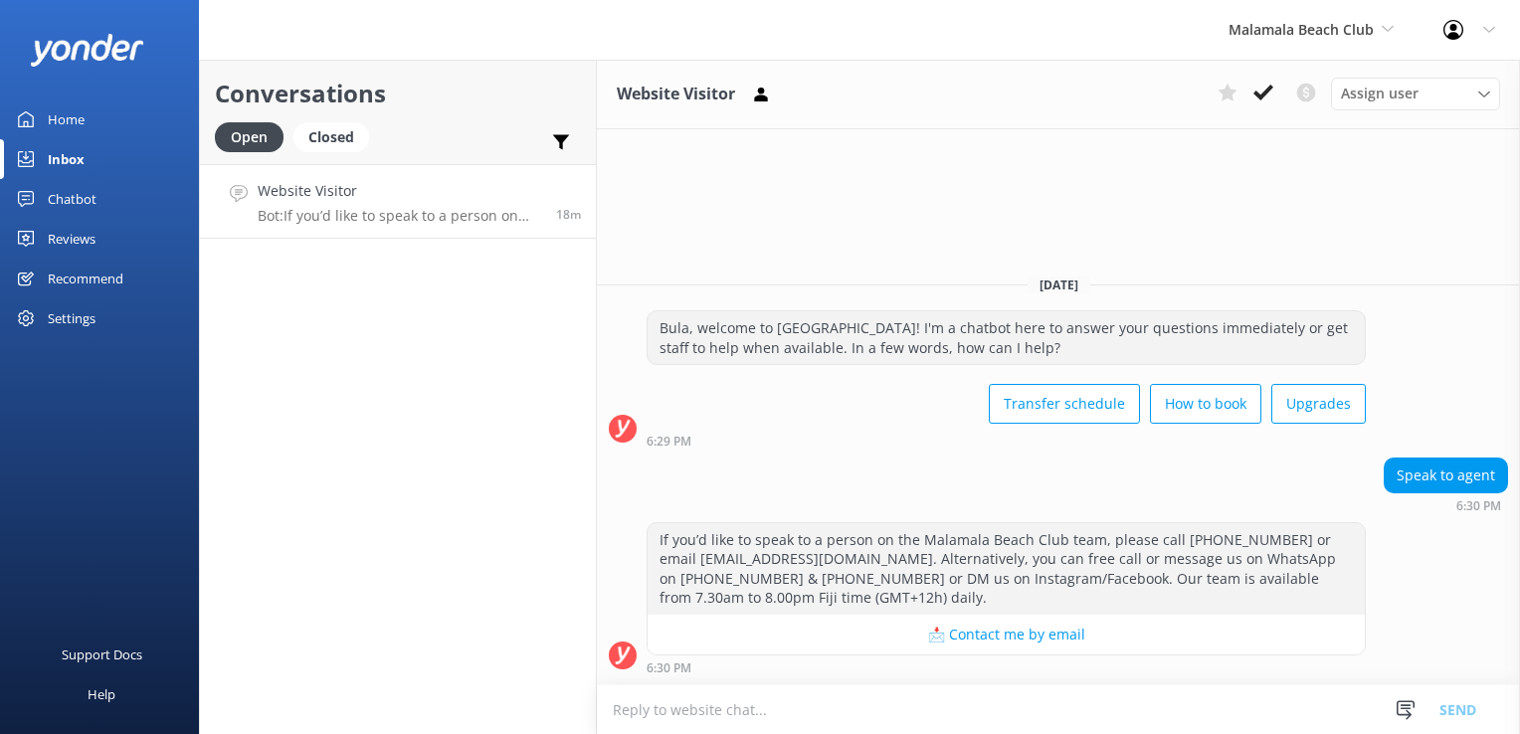
click at [1262, 101] on icon at bounding box center [1263, 93] width 20 height 20
click at [1310, 30] on span "Malamala Beach Club" at bounding box center [1300, 29] width 145 height 19
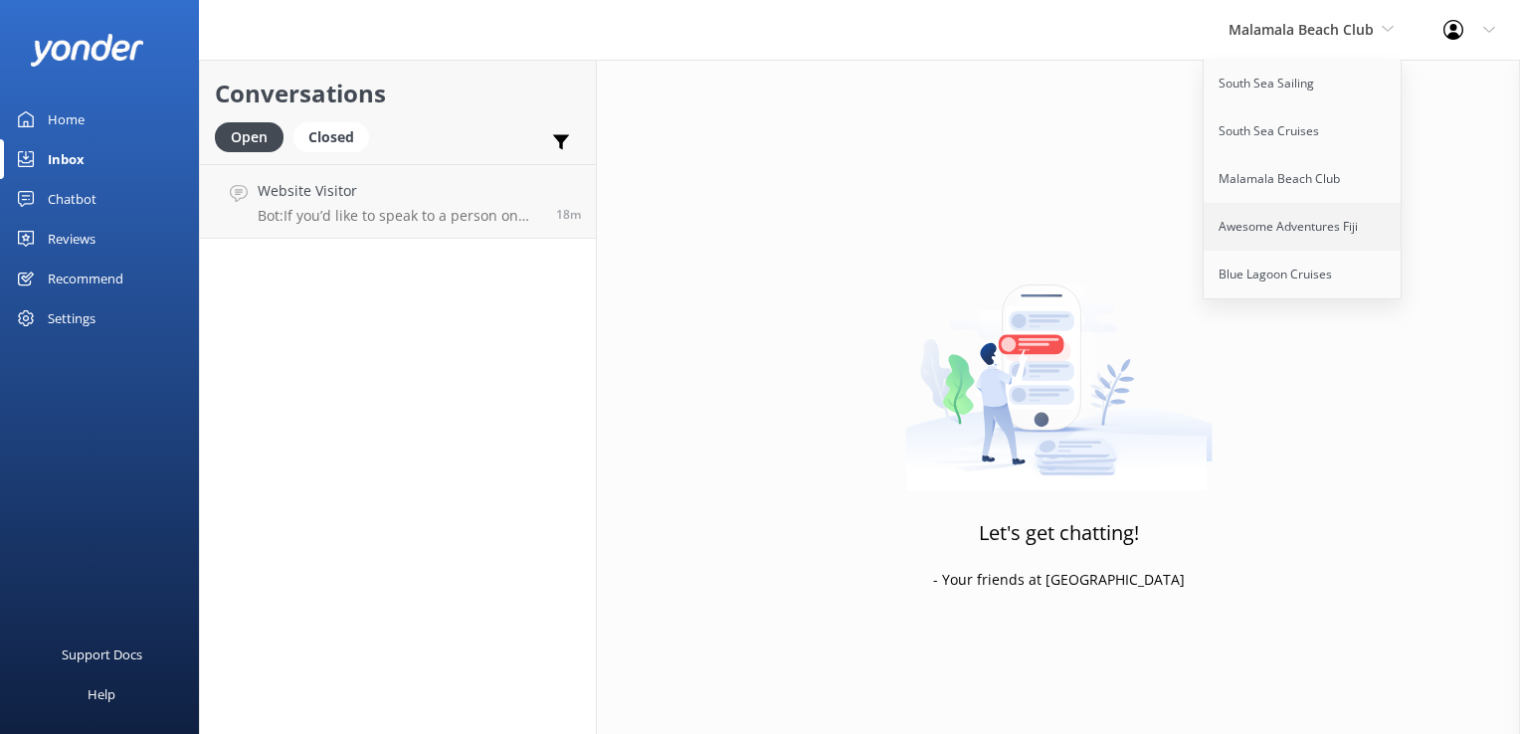
click at [1265, 217] on link "Awesome Adventures Fiji" at bounding box center [1302, 227] width 199 height 48
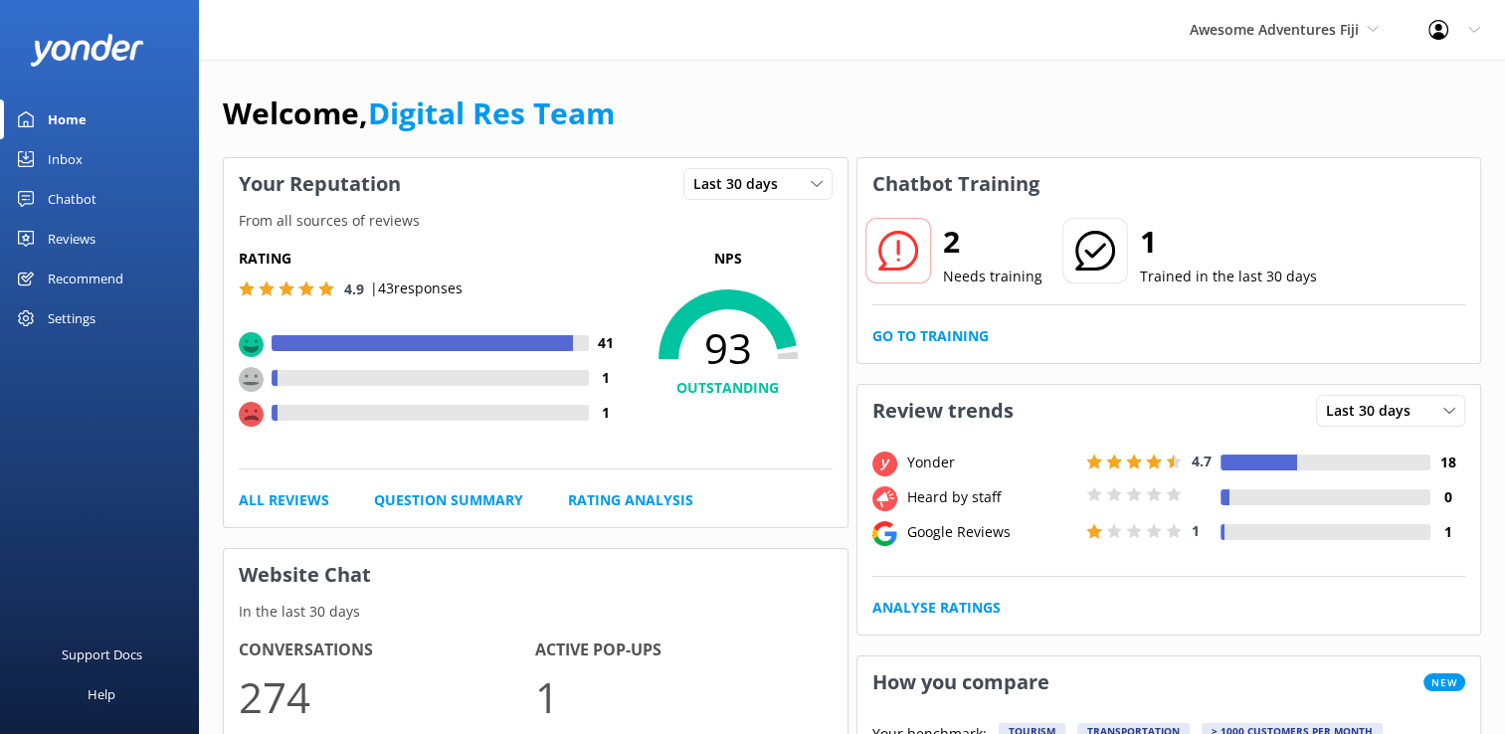
click at [69, 146] on div "Inbox" at bounding box center [65, 159] width 35 height 40
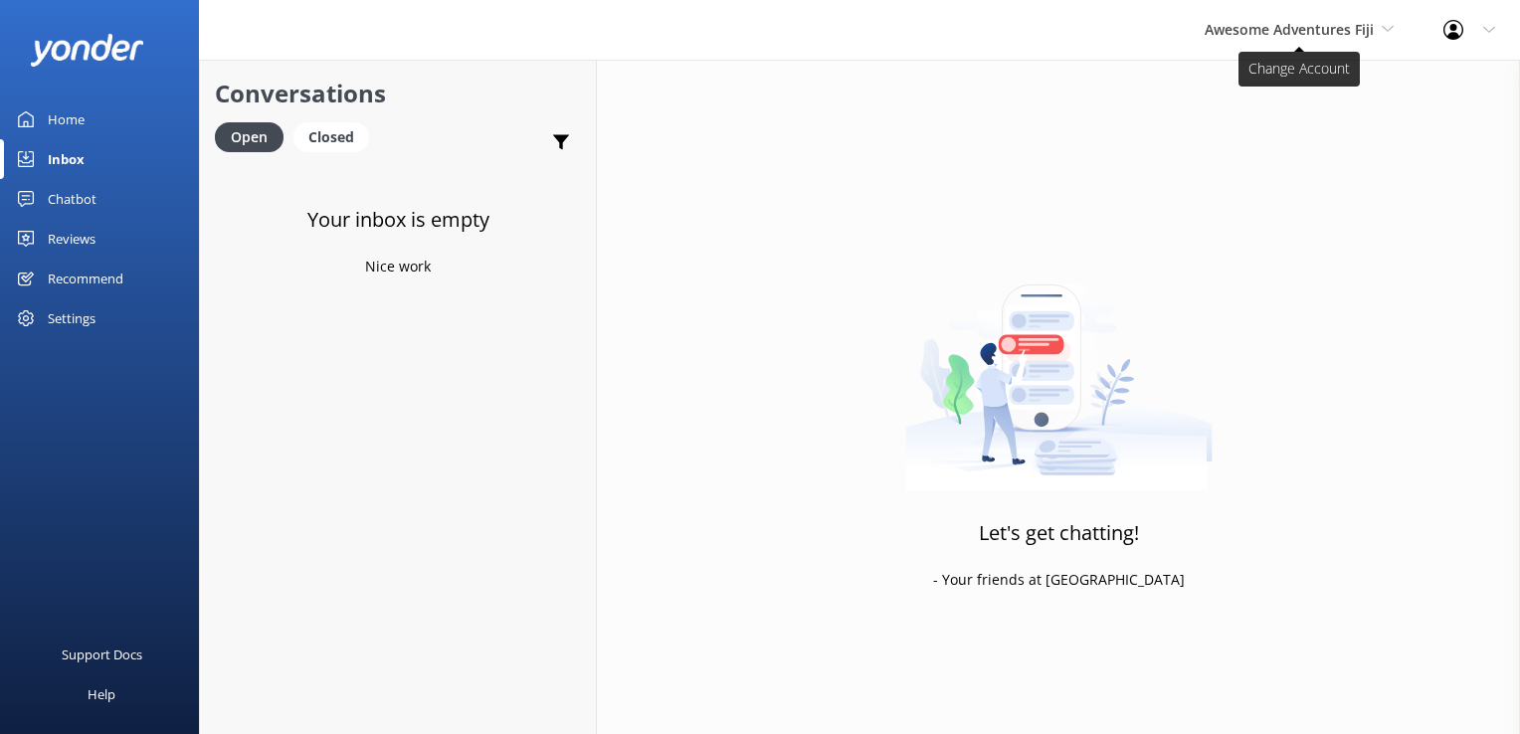
click at [1302, 19] on span "Awesome Adventures Fiji" at bounding box center [1298, 30] width 189 height 22
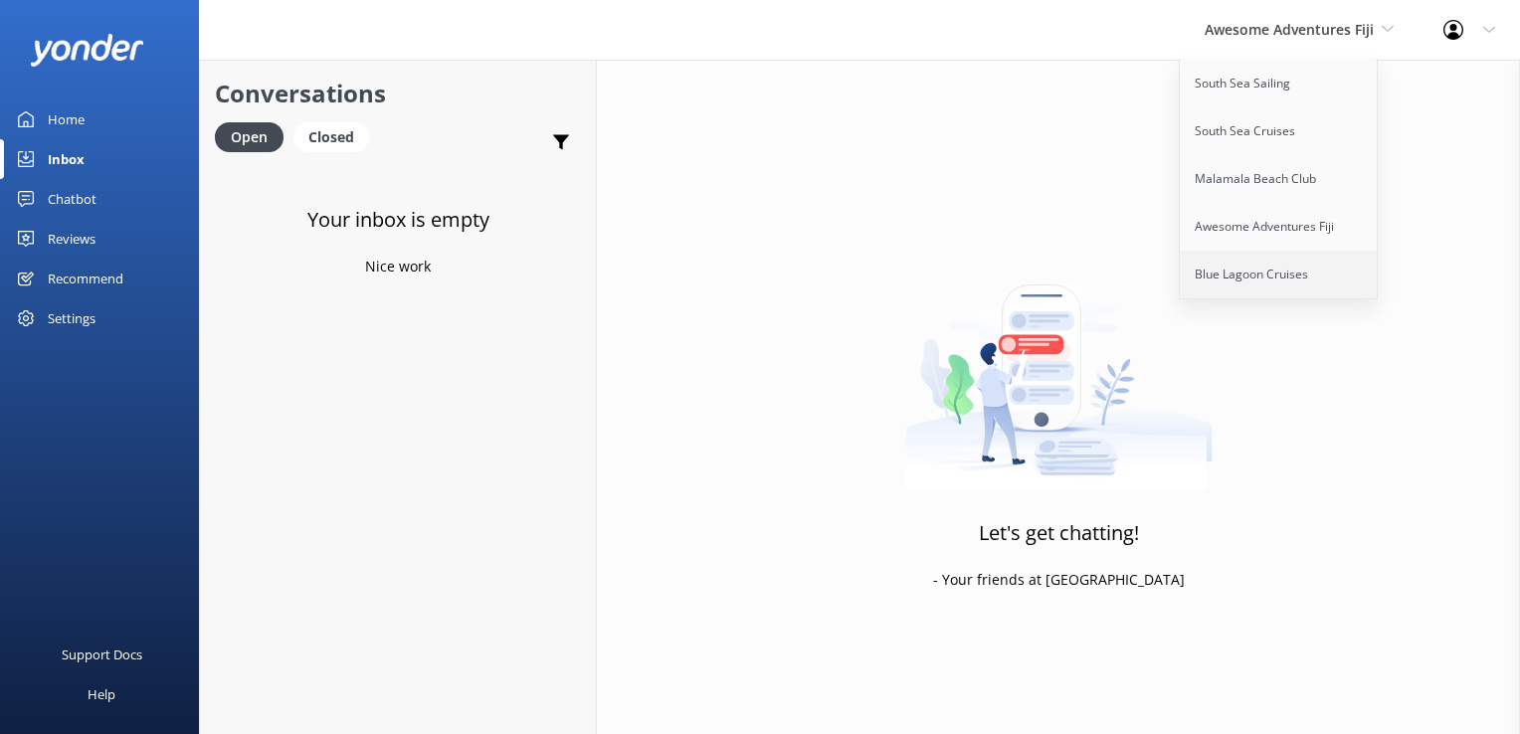
click at [1264, 269] on link "Blue Lagoon Cruises" at bounding box center [1278, 275] width 199 height 48
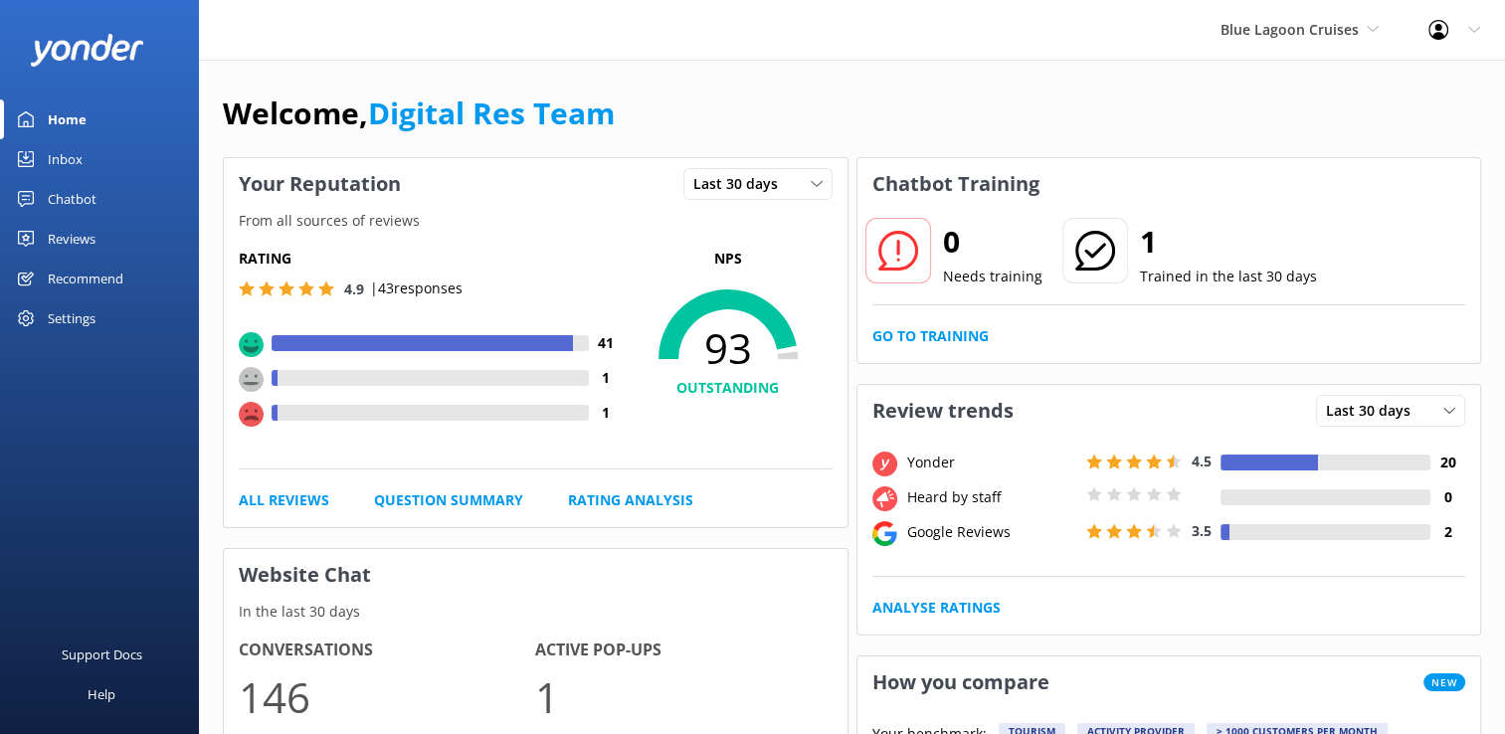
click at [123, 150] on link "Inbox" at bounding box center [99, 159] width 199 height 40
